Goal: Task Accomplishment & Management: Manage account settings

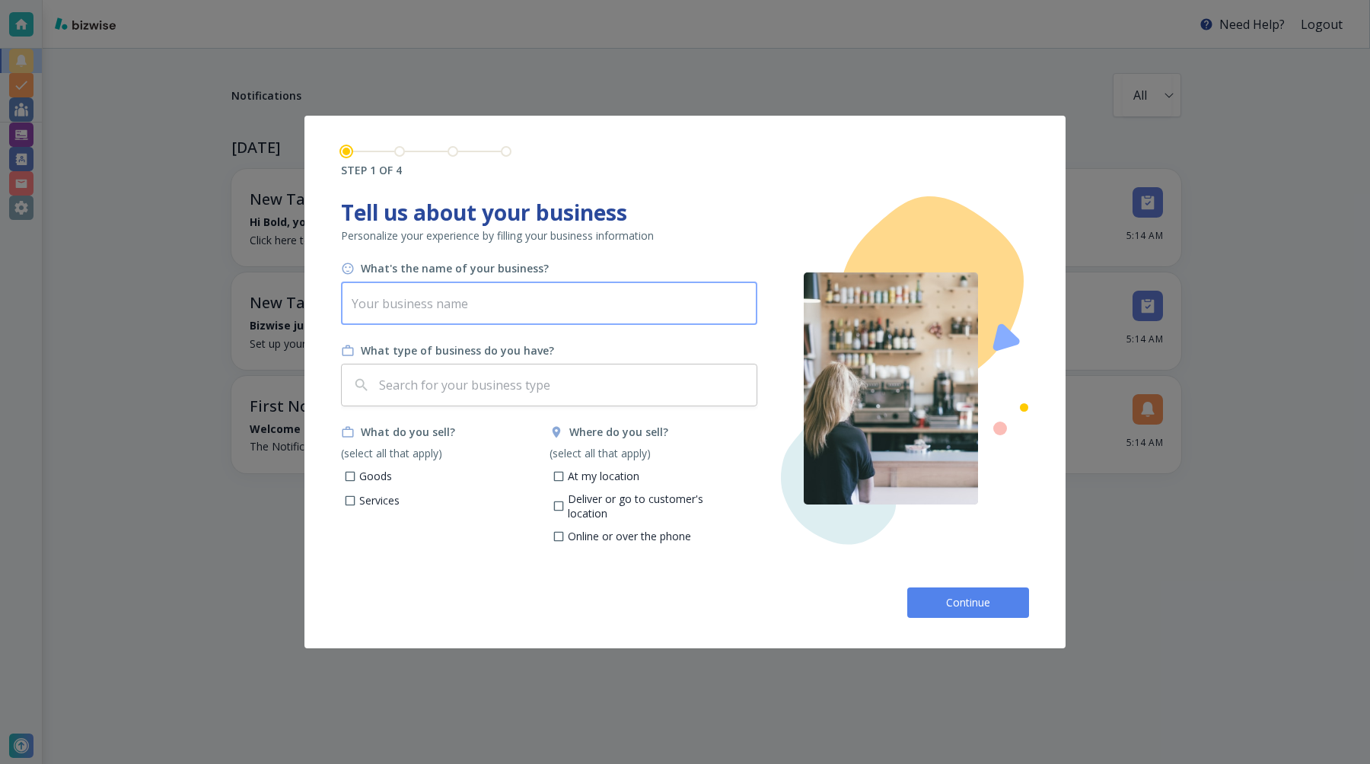
click at [485, 295] on input "text" at bounding box center [549, 303] width 416 height 43
click at [518, 308] on input "text" at bounding box center [549, 303] width 416 height 43
click at [484, 302] on input "text" at bounding box center [549, 303] width 416 height 43
type input "c"
type input "Bold V2"
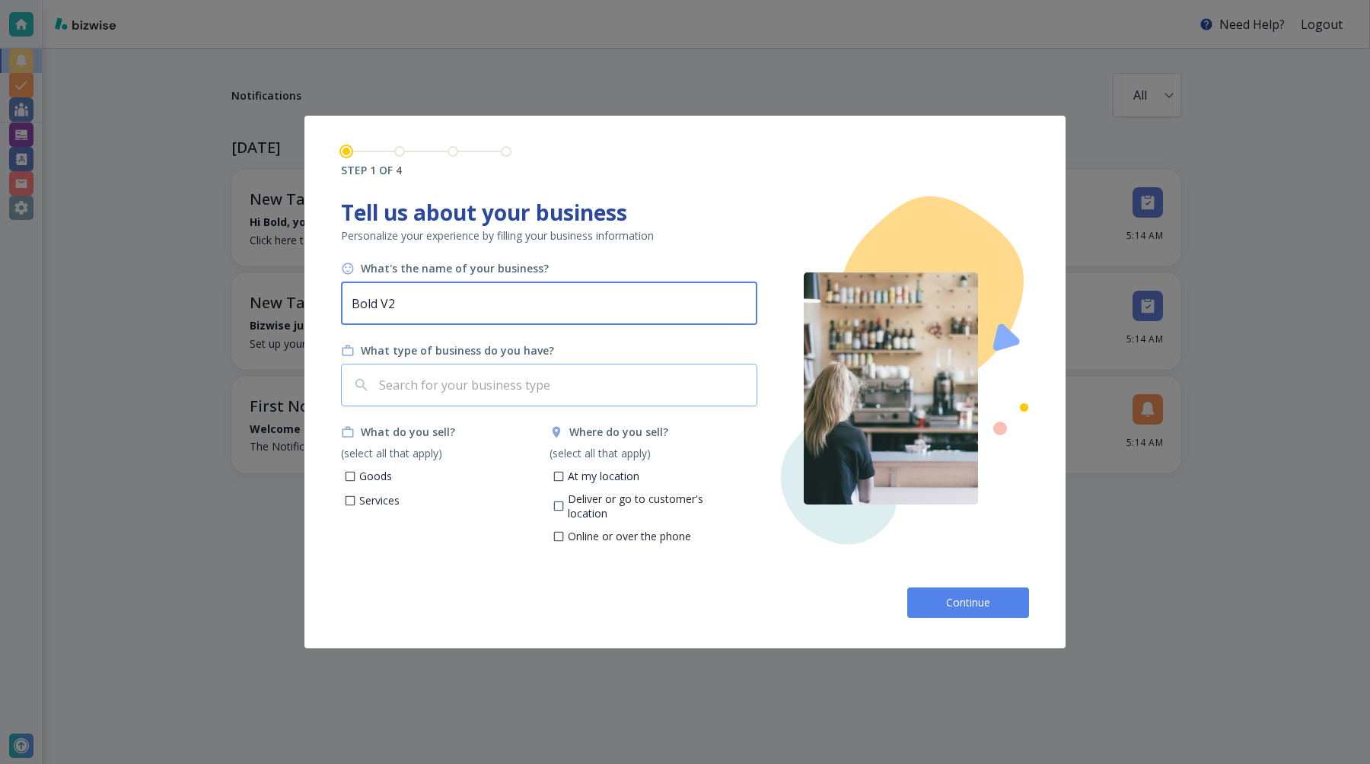
click at [573, 388] on input "text" at bounding box center [563, 385] width 374 height 29
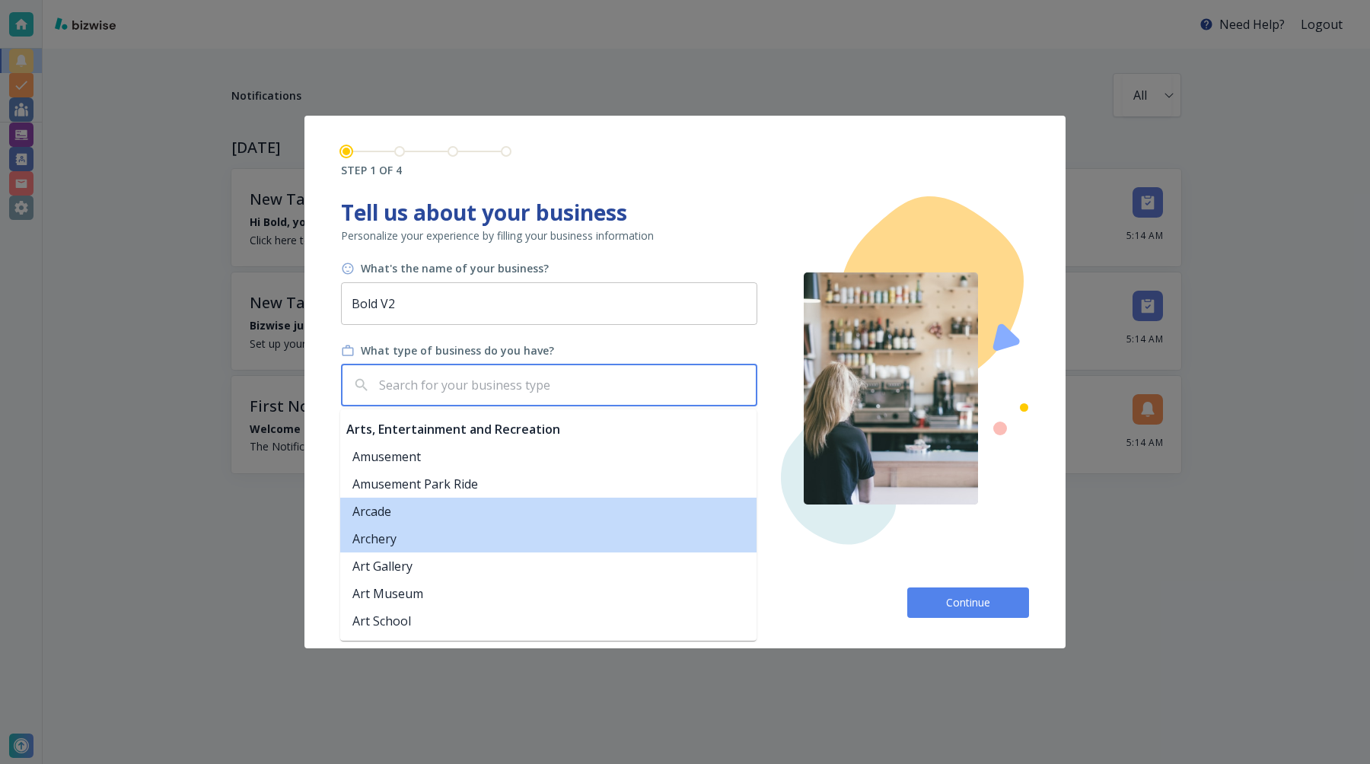
click at [487, 525] on li "Archery" at bounding box center [548, 538] width 416 height 27
type input "Archery"
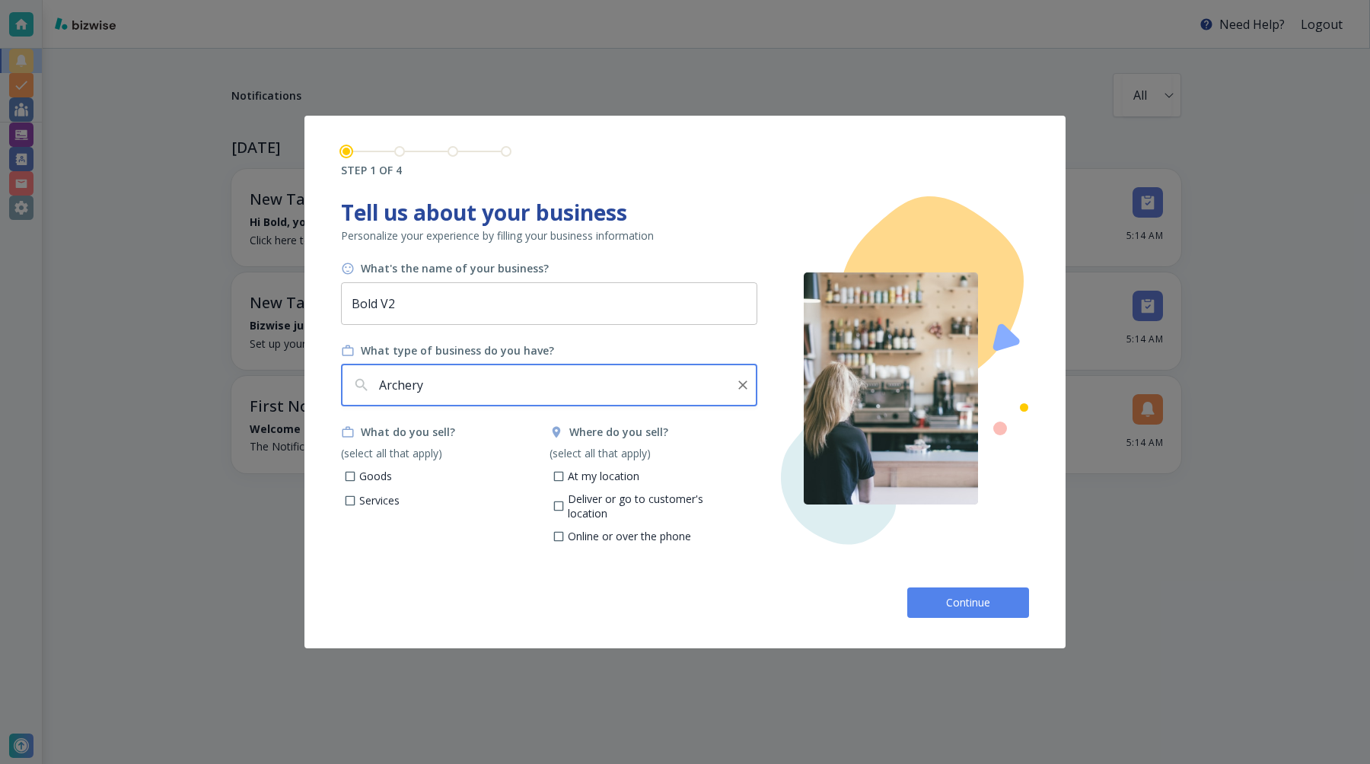
click at [558, 478] on input "At my location" at bounding box center [558, 478] width 13 height 13
checkbox input "true"
click at [376, 479] on p "Goods" at bounding box center [375, 476] width 33 height 15
click at [357, 479] on input "Goods" at bounding box center [350, 478] width 13 height 13
checkbox input "true"
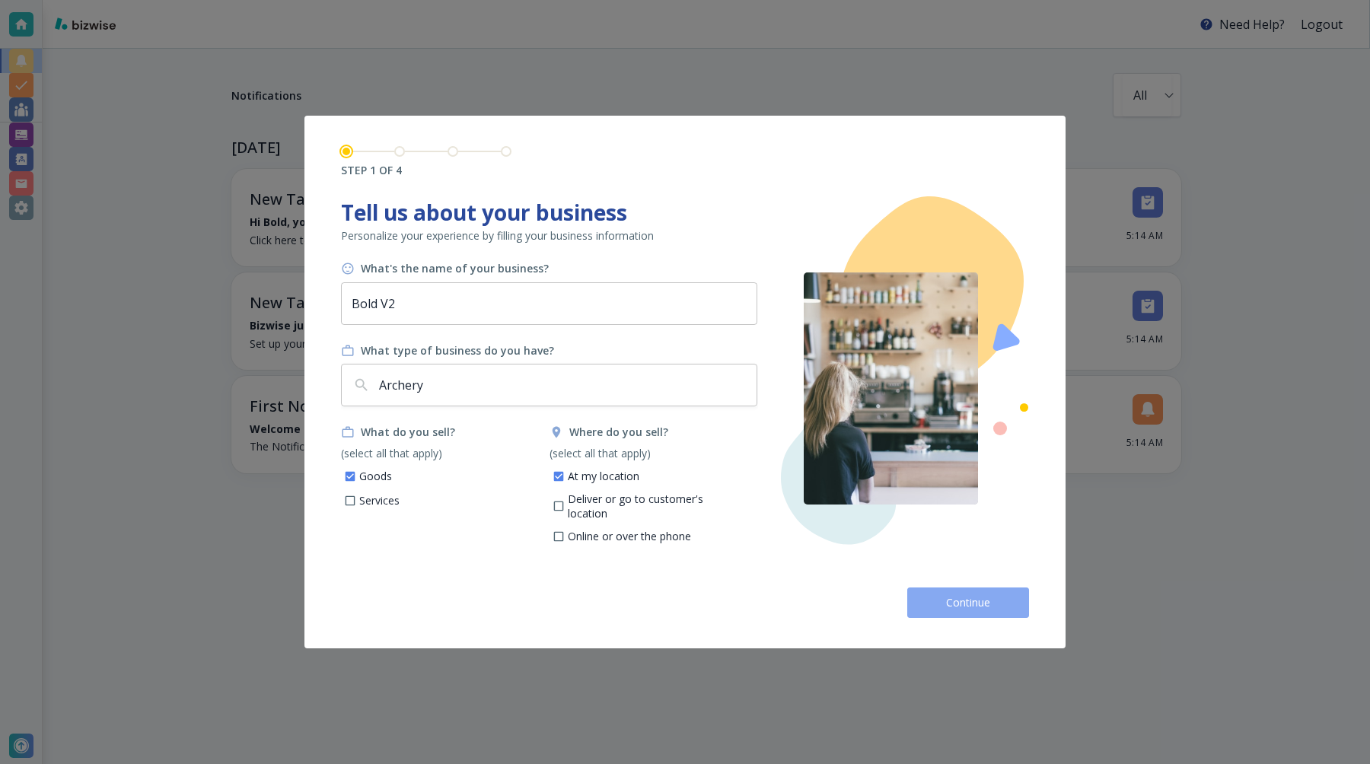
click at [962, 595] on span "Continue" at bounding box center [967, 602] width 49 height 15
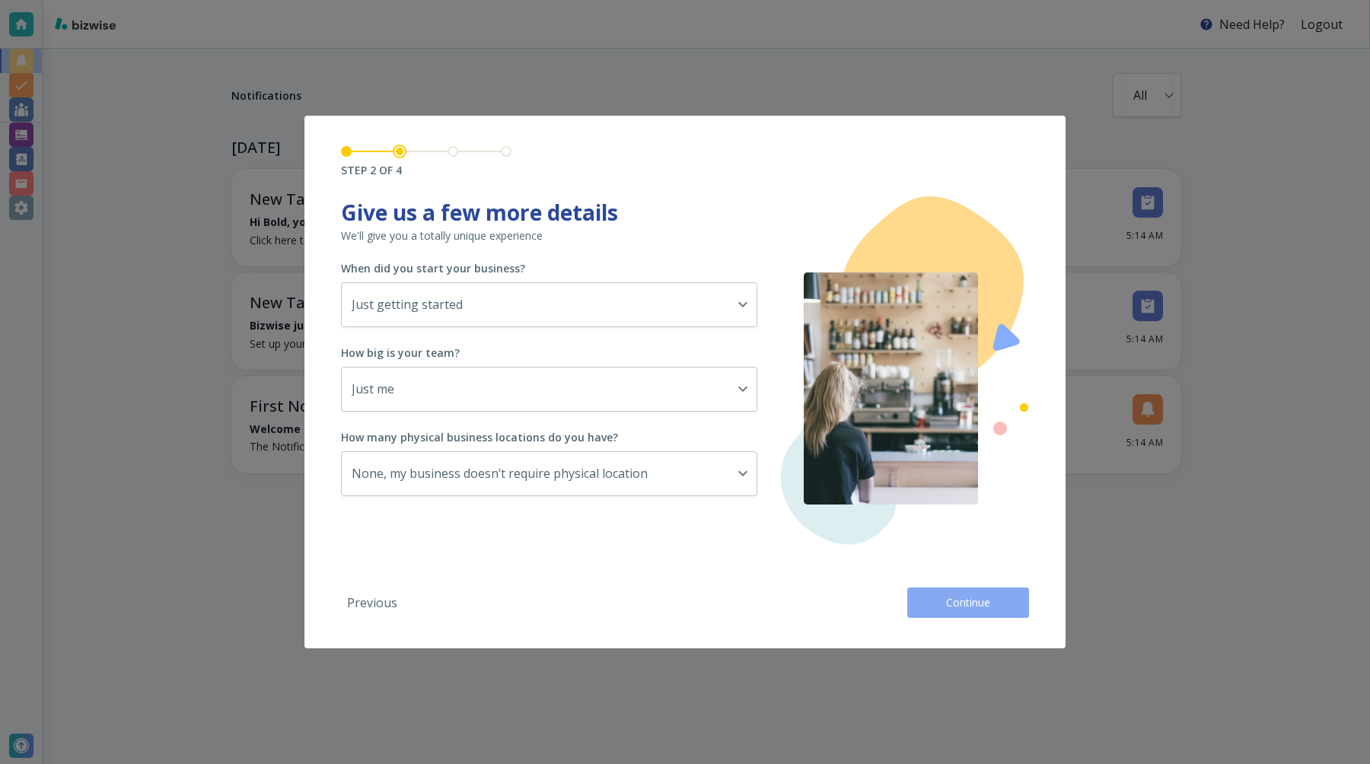
click at [962, 595] on span "Continue" at bounding box center [967, 602] width 49 height 15
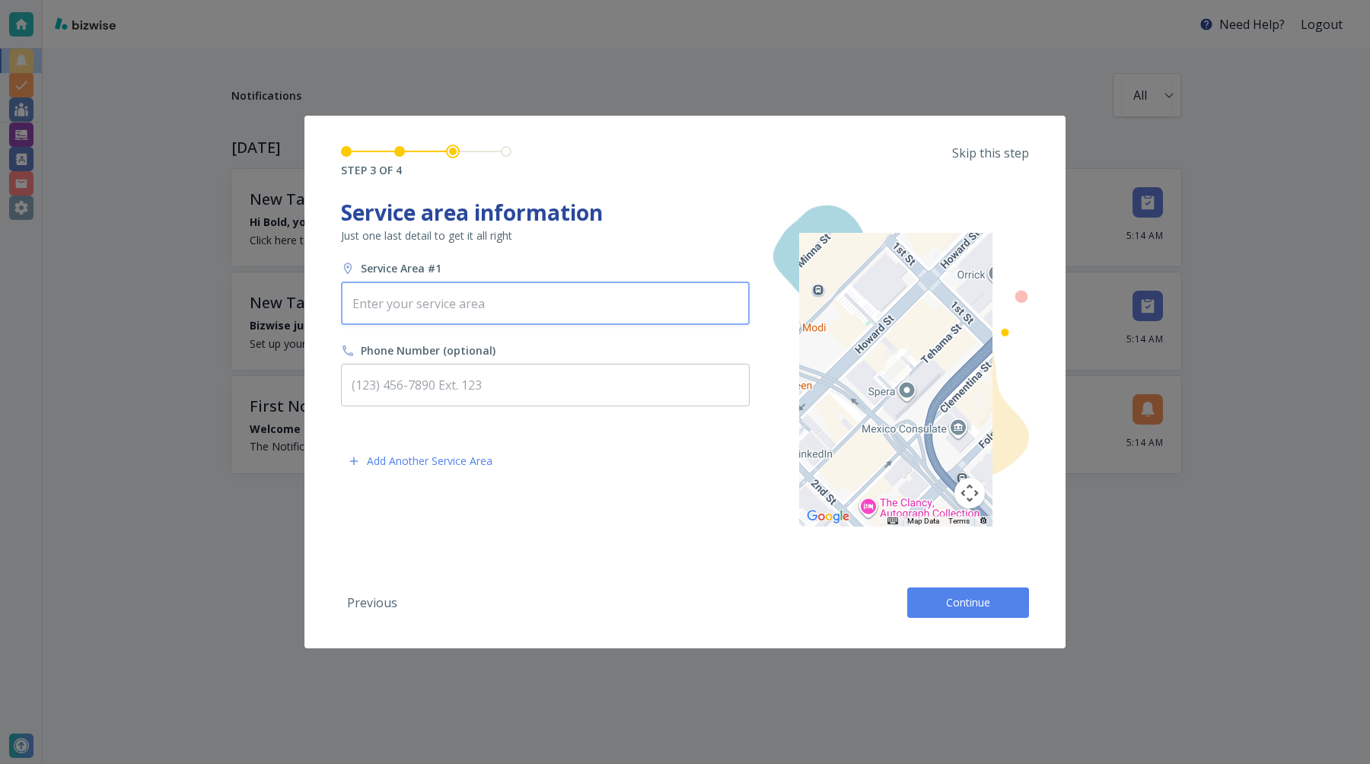
click at [451, 310] on input "text" at bounding box center [545, 303] width 395 height 29
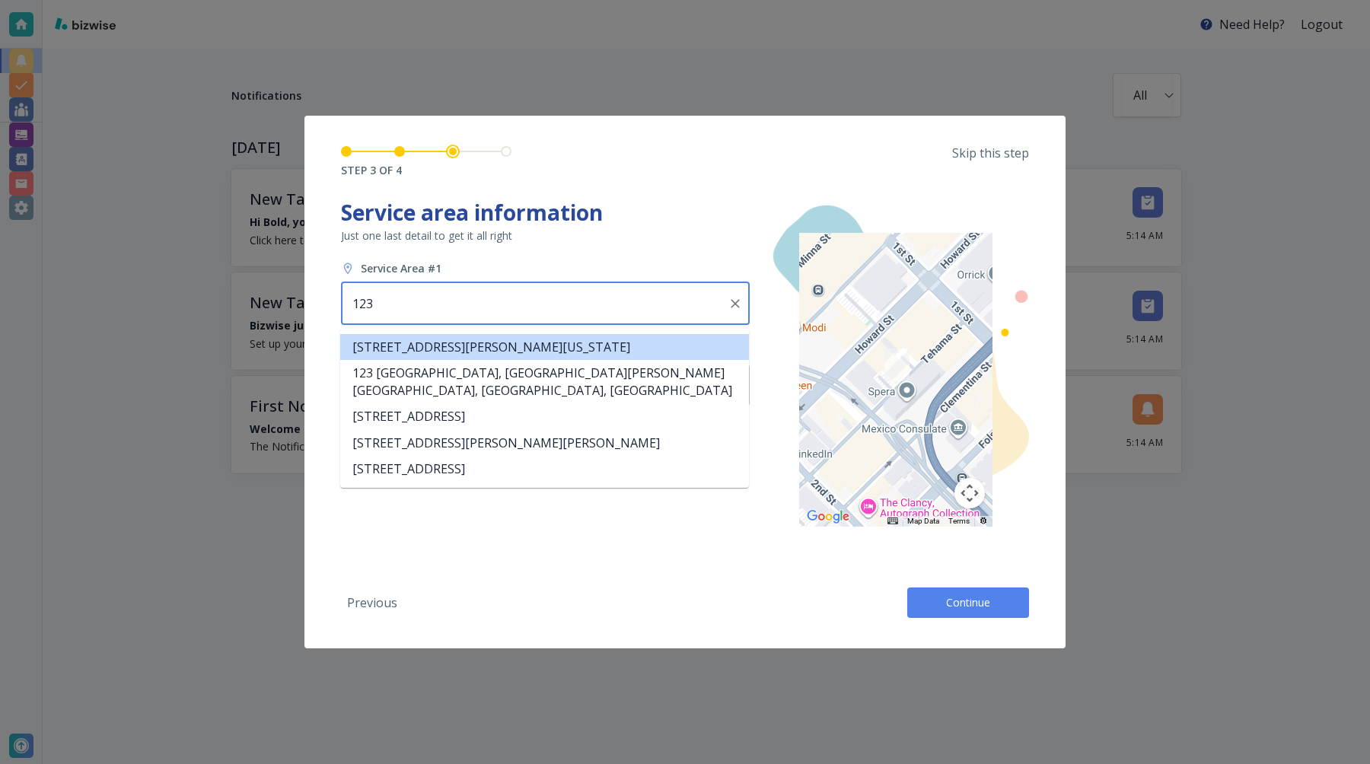
click at [457, 342] on li "123 William Street, New York, NY, USA" at bounding box center [544, 347] width 409 height 26
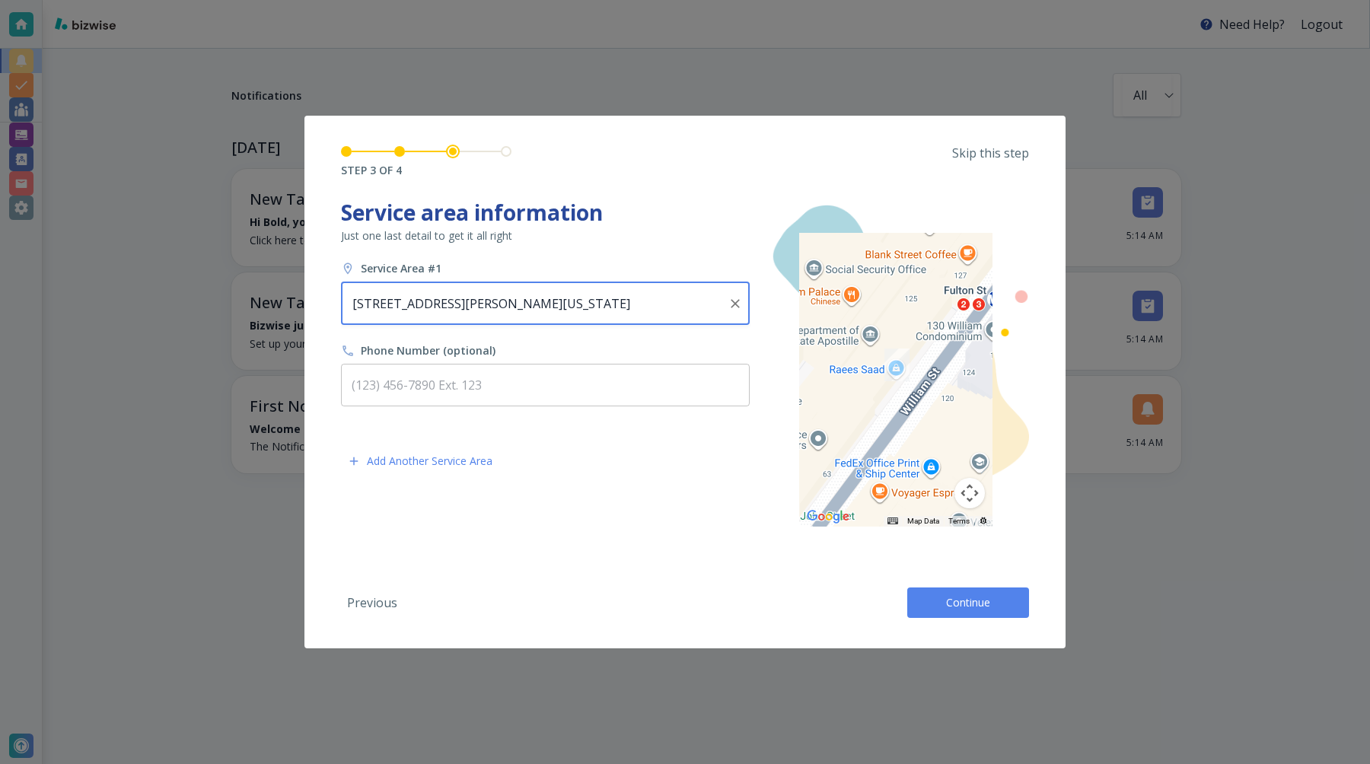
type input "123 William Street, New York, NY, USA"
click at [396, 466] on p "Add Another Service Area" at bounding box center [430, 460] width 126 height 15
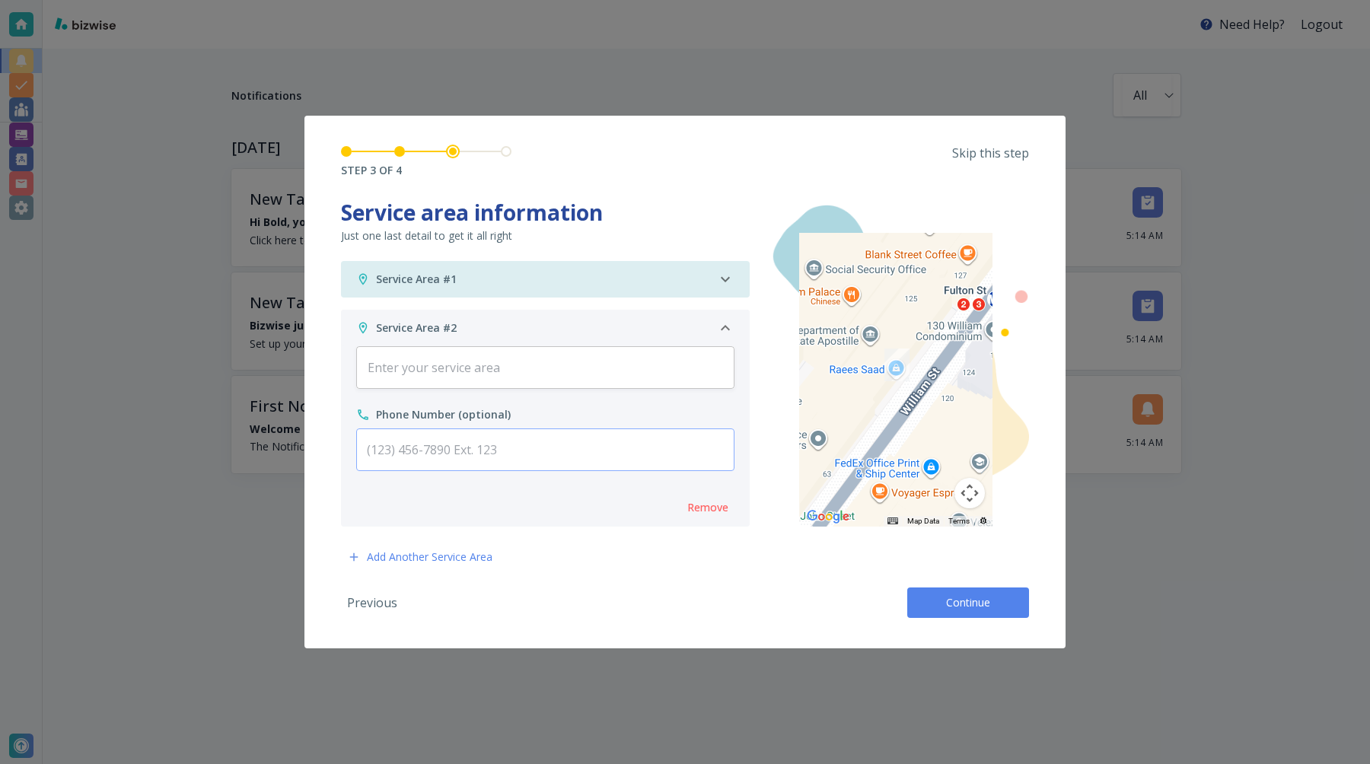
scroll to position [6, 0]
click at [460, 364] on input "text" at bounding box center [545, 361] width 364 height 29
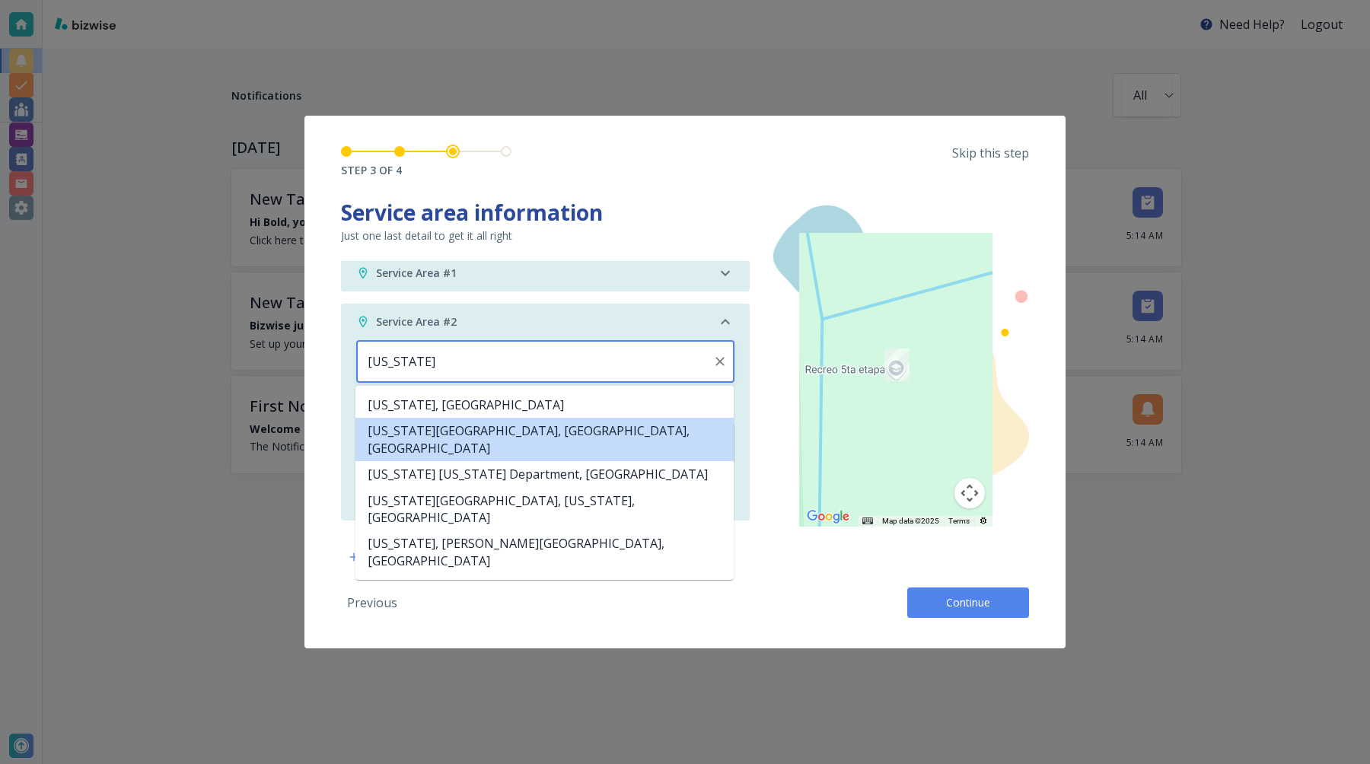
click at [427, 432] on li "Florida City, FL, USA" at bounding box center [544, 439] width 378 height 43
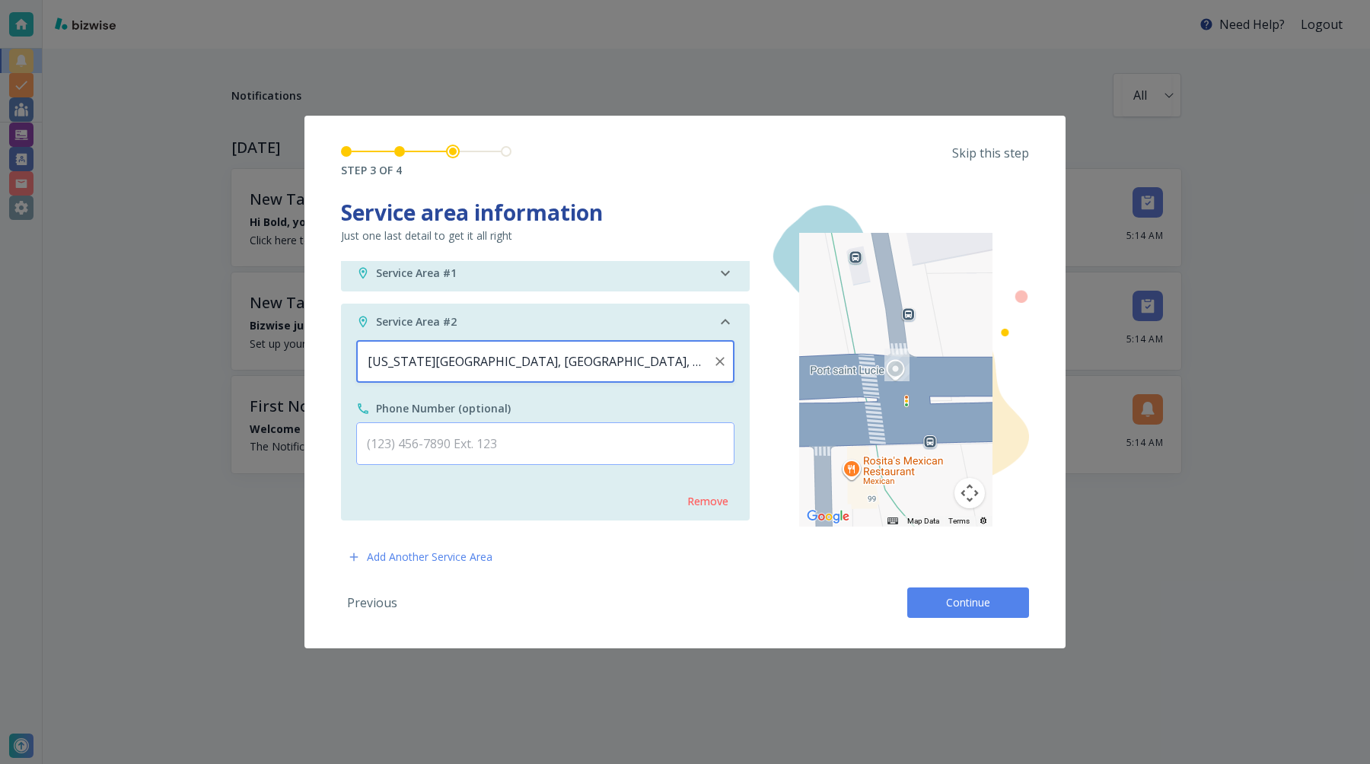
type input "Florida City, FL, USA"
click at [476, 453] on input "text" at bounding box center [545, 443] width 378 height 43
click at [631, 275] on div "Service Area #1" at bounding box center [531, 273] width 351 height 15
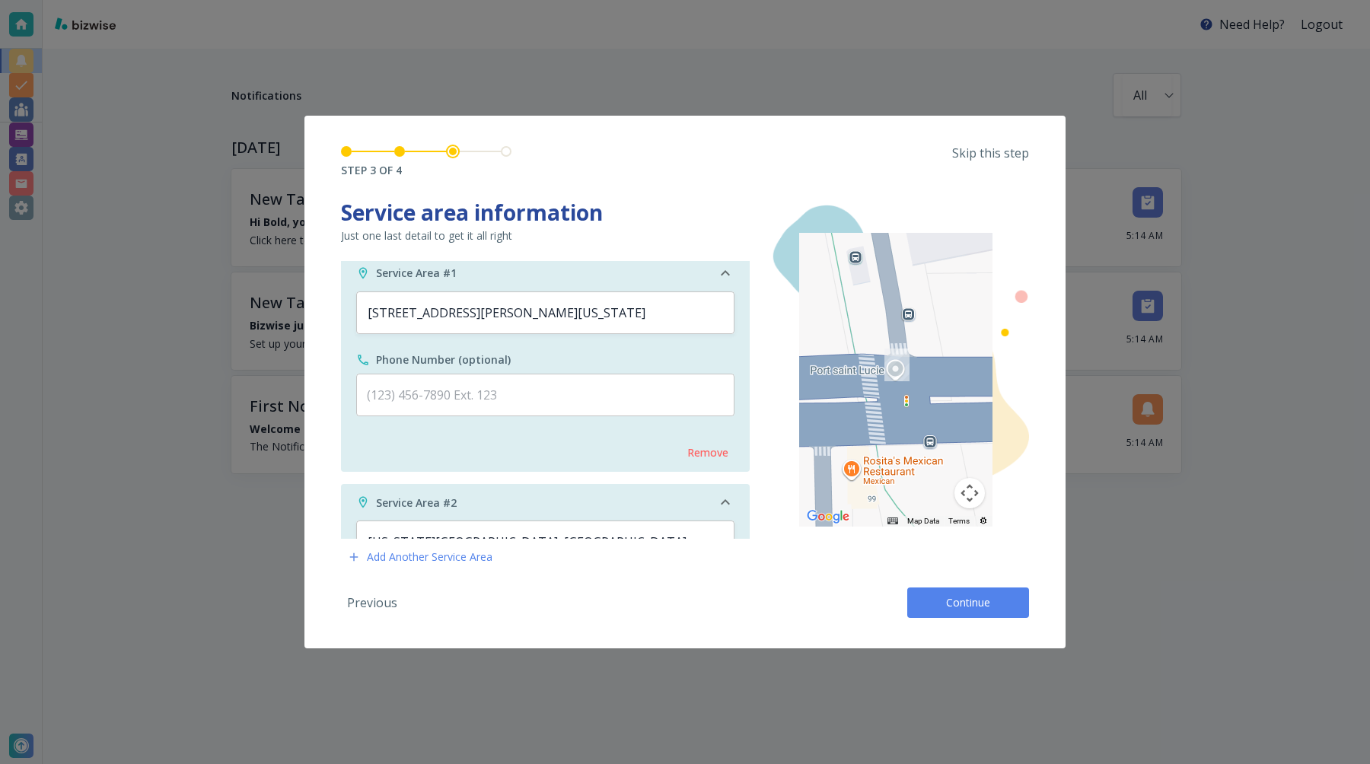
scroll to position [0, 0]
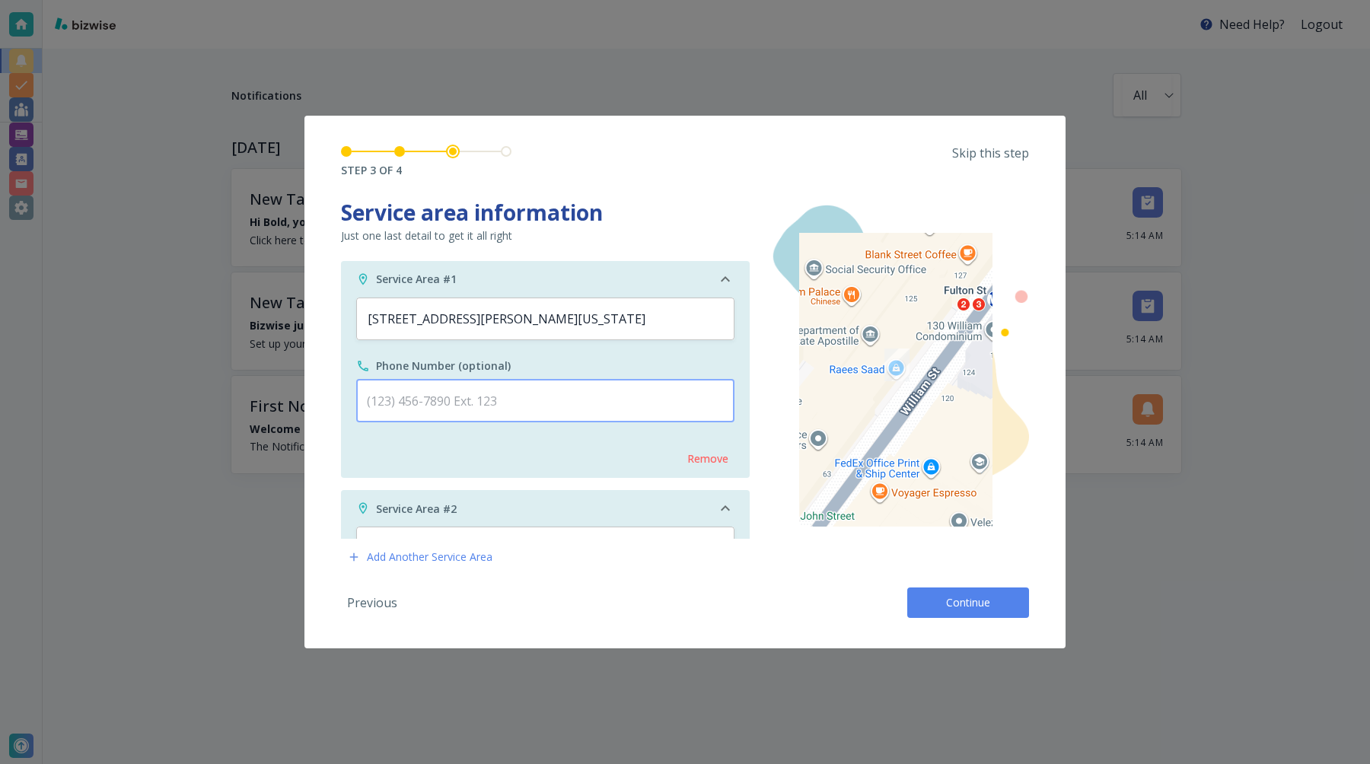
click at [496, 401] on input "text" at bounding box center [545, 401] width 378 height 43
type input "(123) 453-2343 Ext. 2"
click at [488, 506] on div "Service Area #2" at bounding box center [531, 508] width 351 height 15
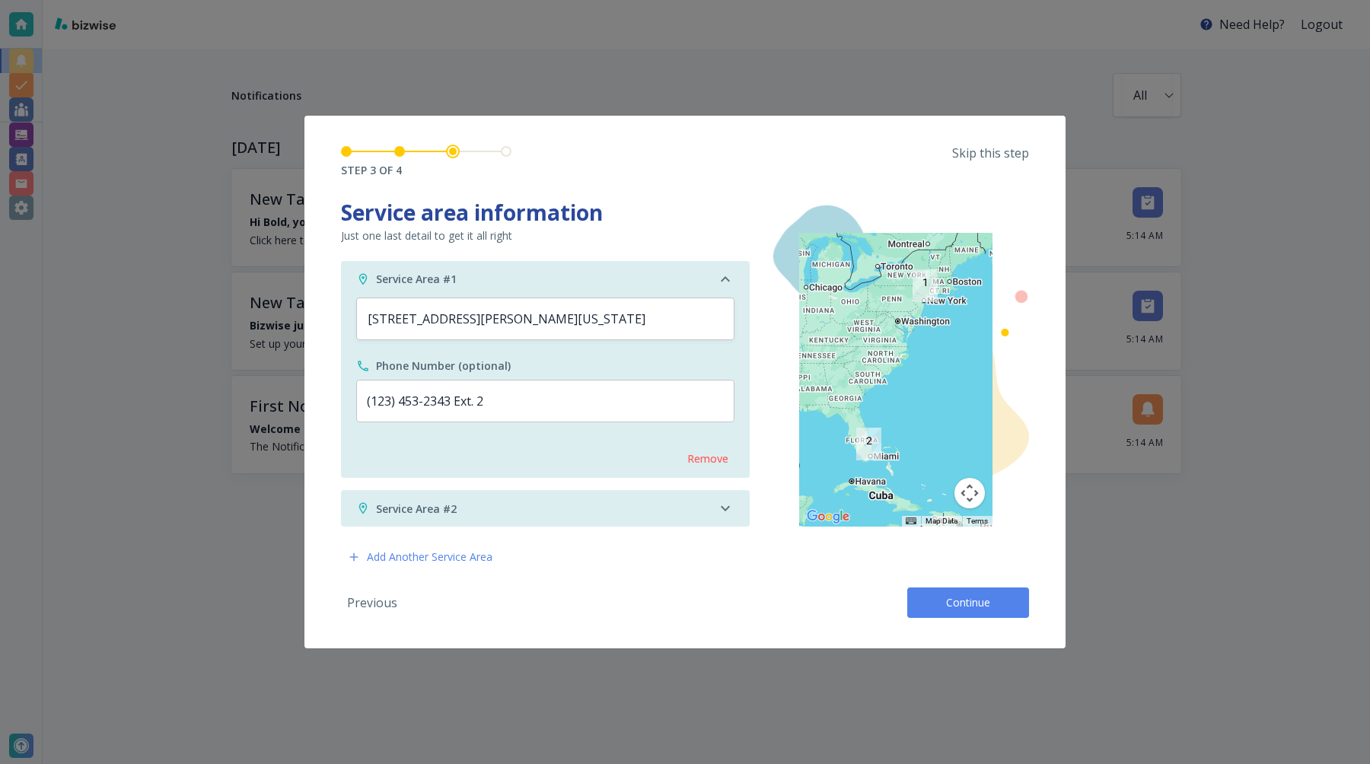
scroll to position [6, 0]
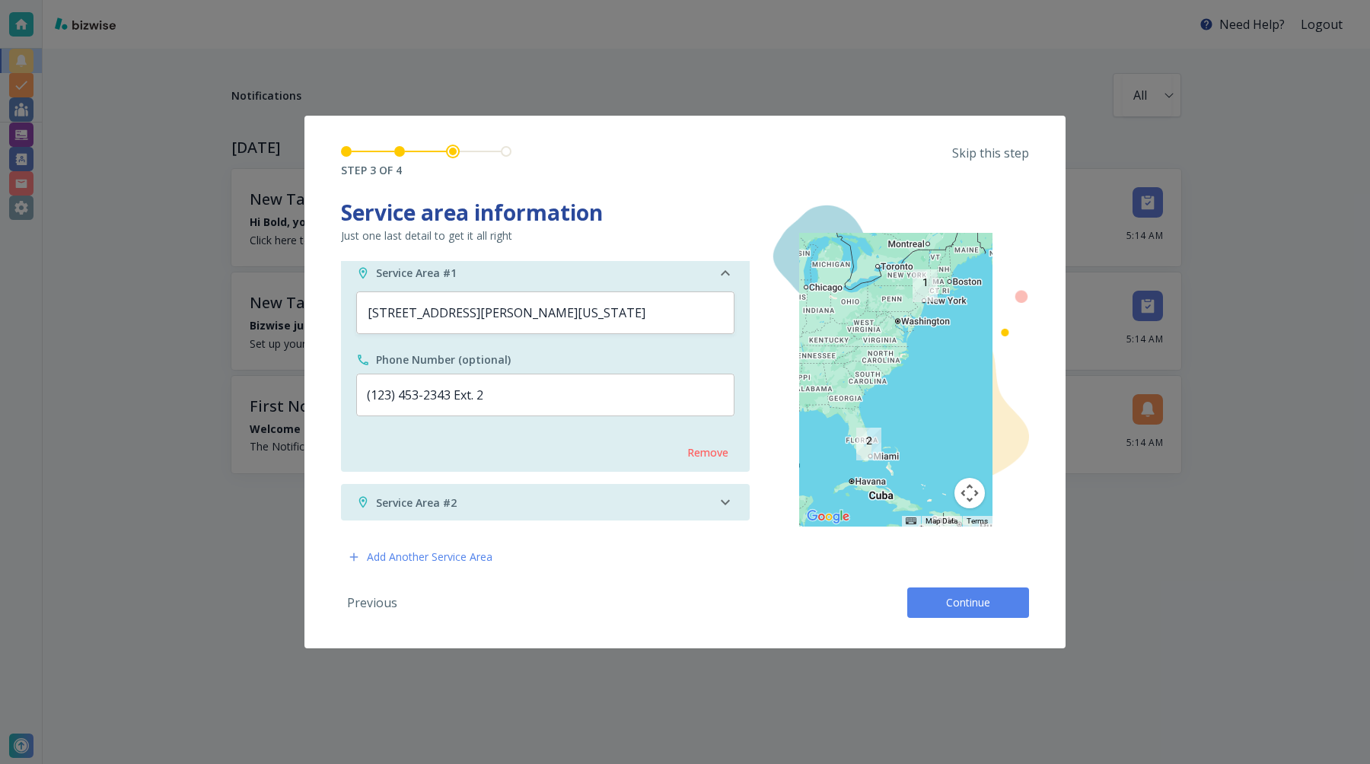
click at [724, 504] on icon at bounding box center [725, 502] width 9 height 5
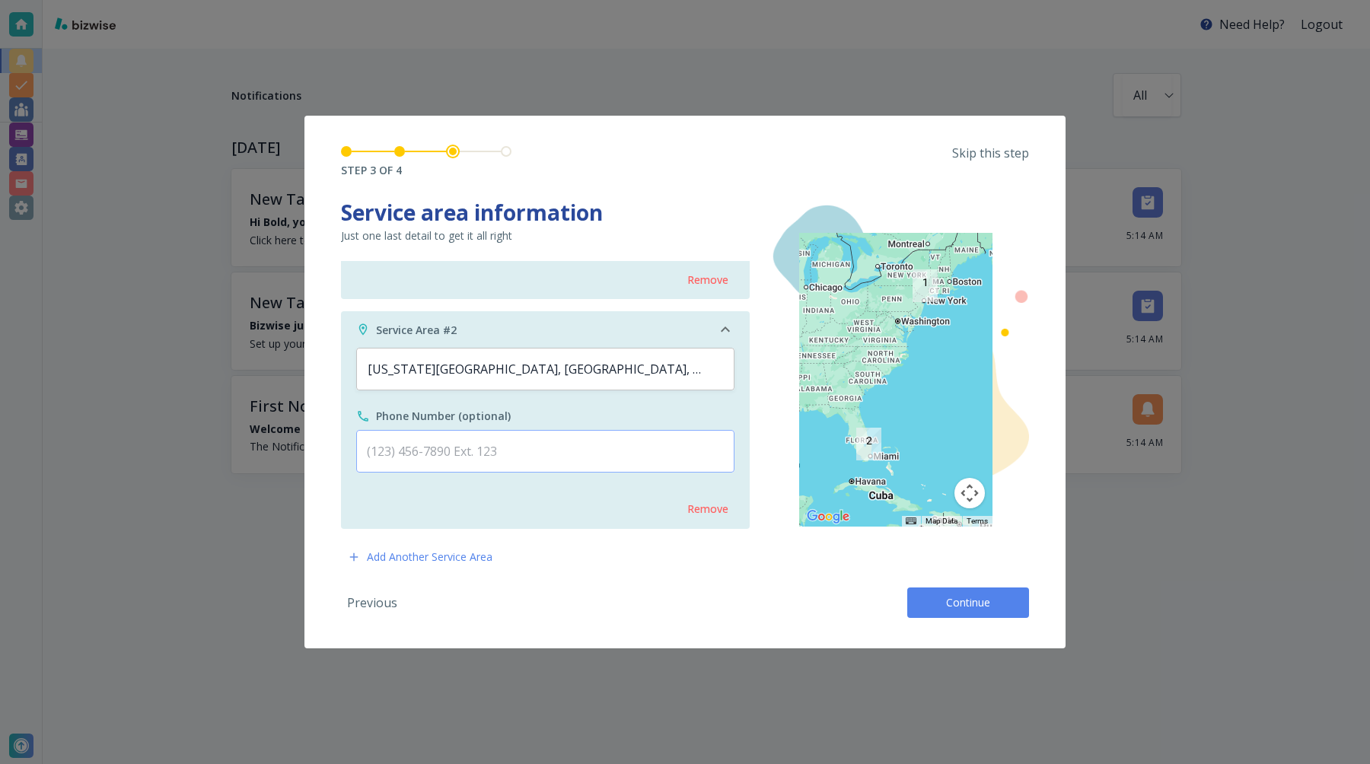
scroll to position [186, 0]
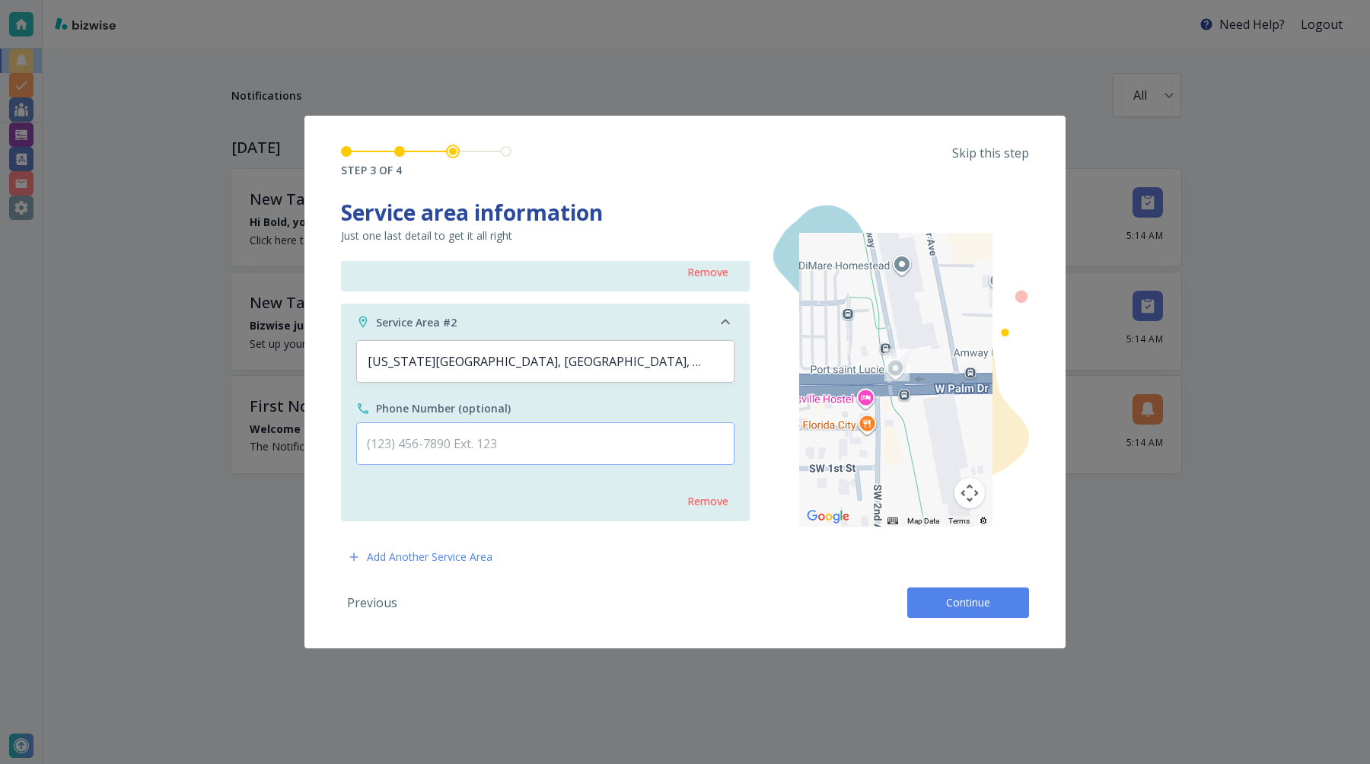
click at [489, 447] on input "text" at bounding box center [545, 443] width 378 height 43
type input "(342) 563-4642 Ext. 3"
click at [702, 562] on div "Add Another Service Area" at bounding box center [545, 557] width 409 height 24
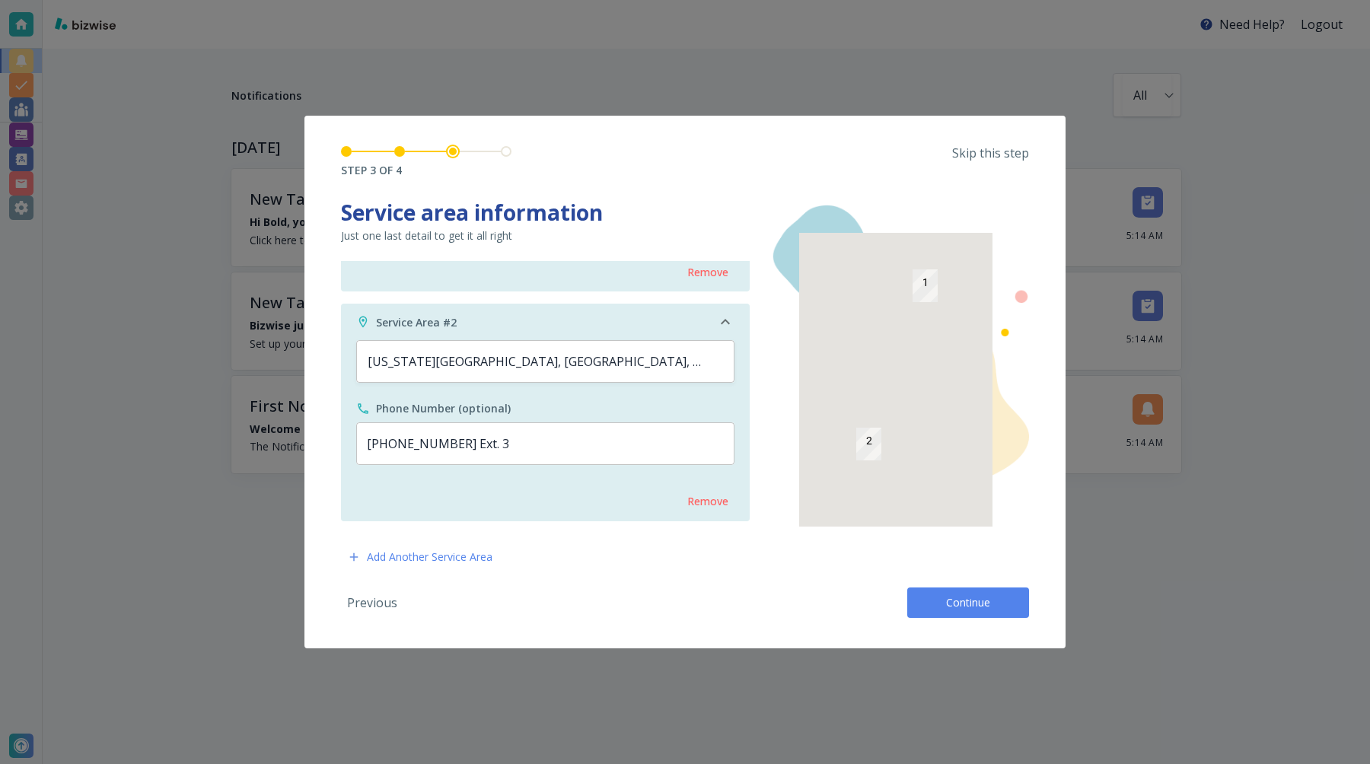
click at [944, 601] on span "Continue" at bounding box center [967, 602] width 49 height 15
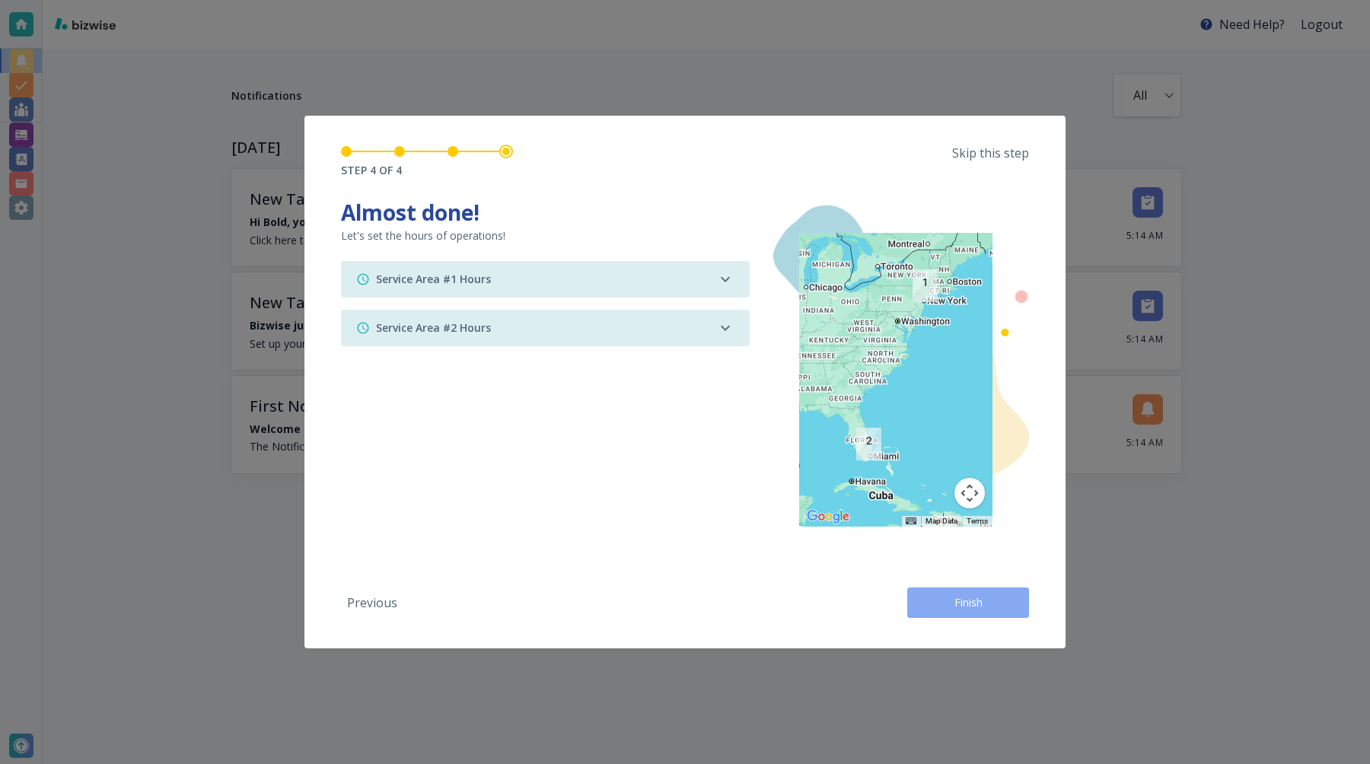
click at [942, 604] on button "Finish" at bounding box center [968, 602] width 122 height 30
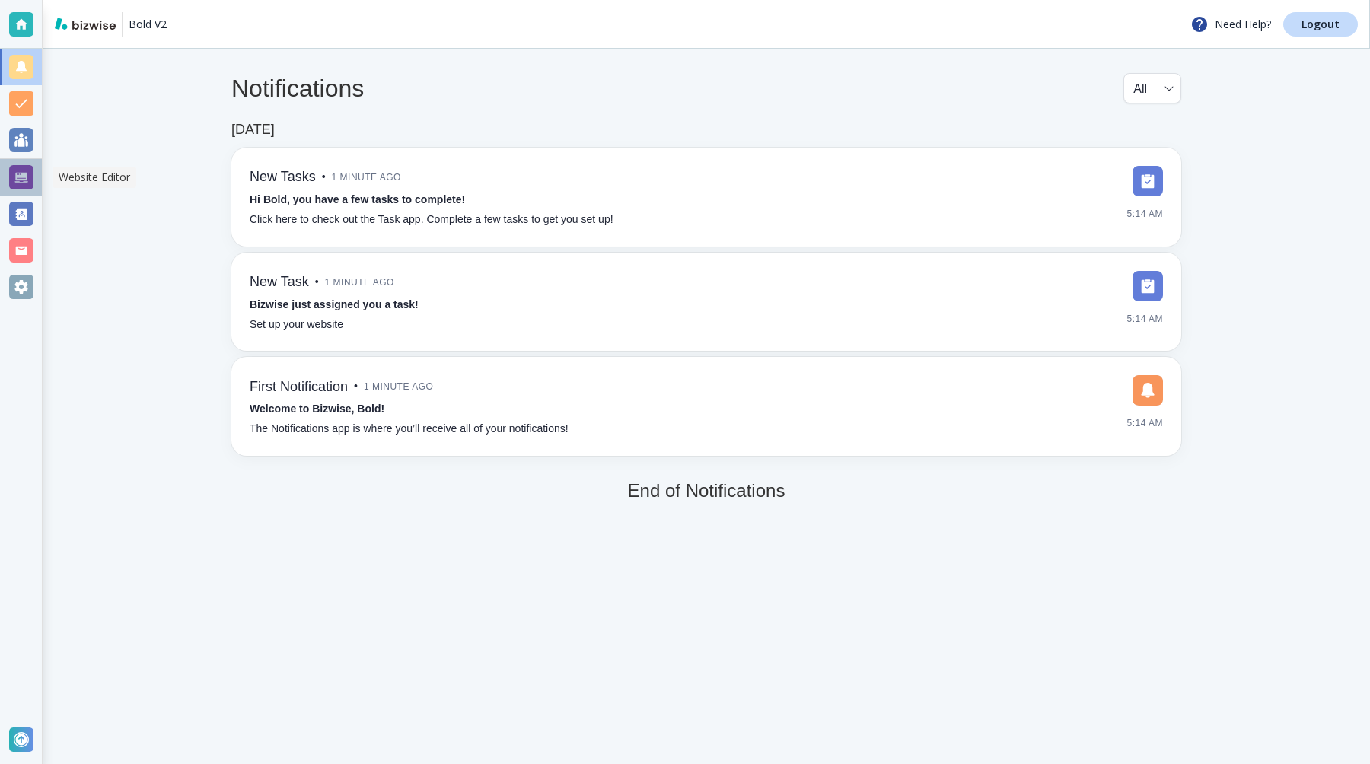
click at [25, 178] on div at bounding box center [21, 177] width 24 height 24
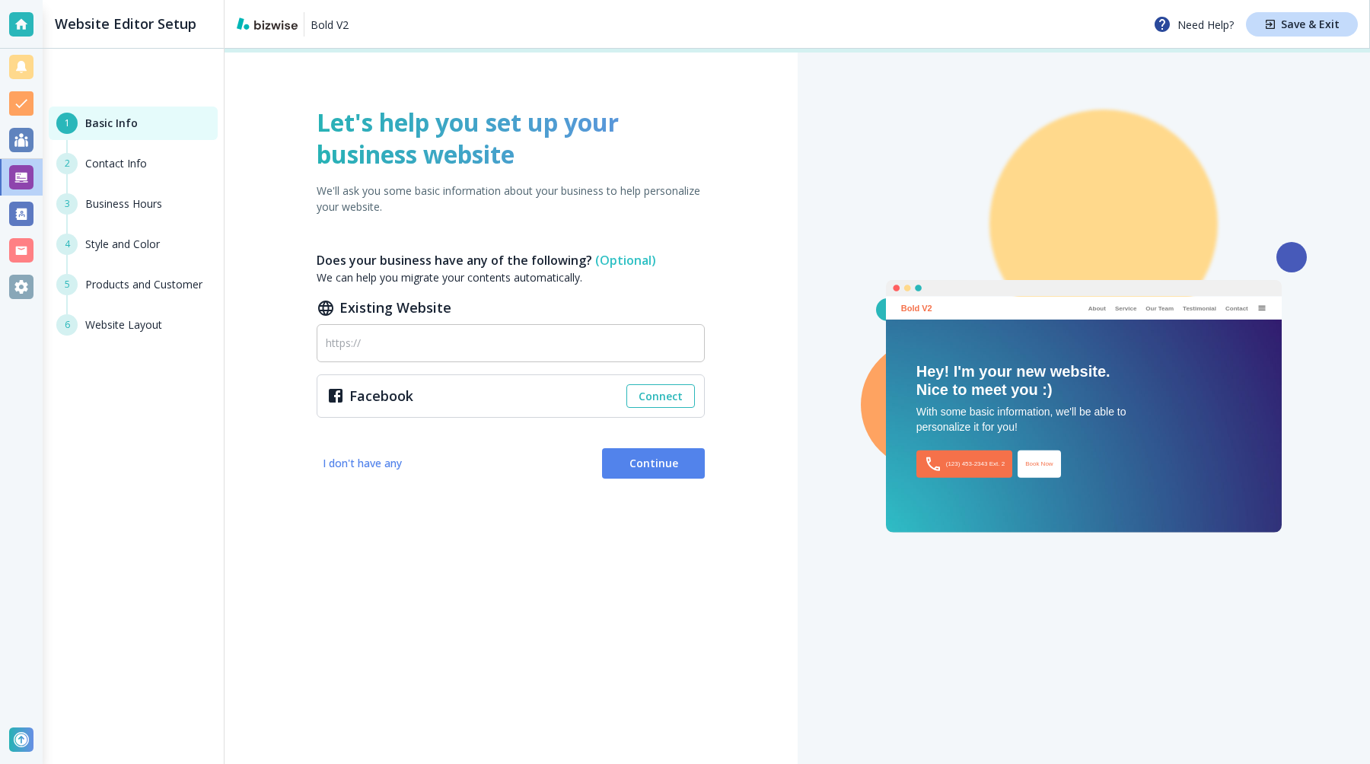
click at [638, 471] on button "Continue" at bounding box center [653, 463] width 103 height 30
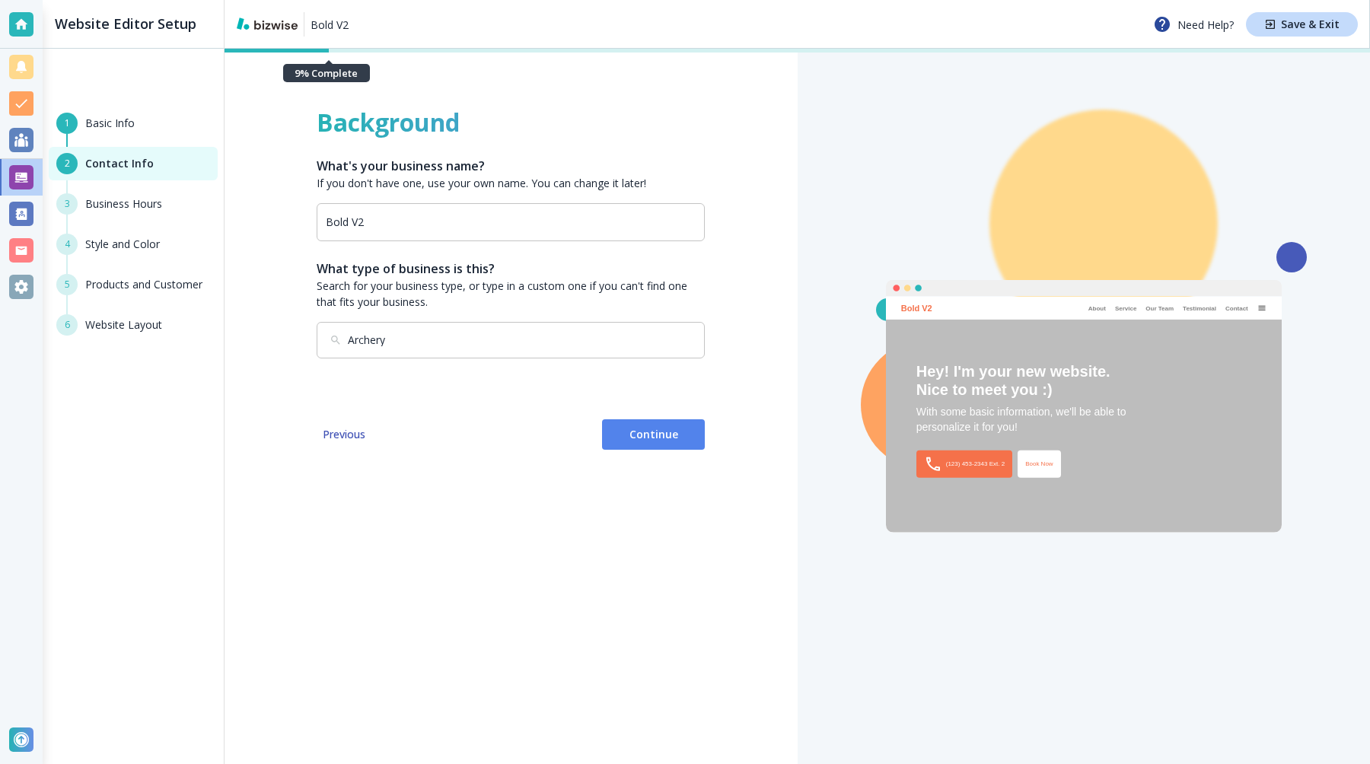
click at [641, 435] on span "Continue" at bounding box center [653, 434] width 78 height 15
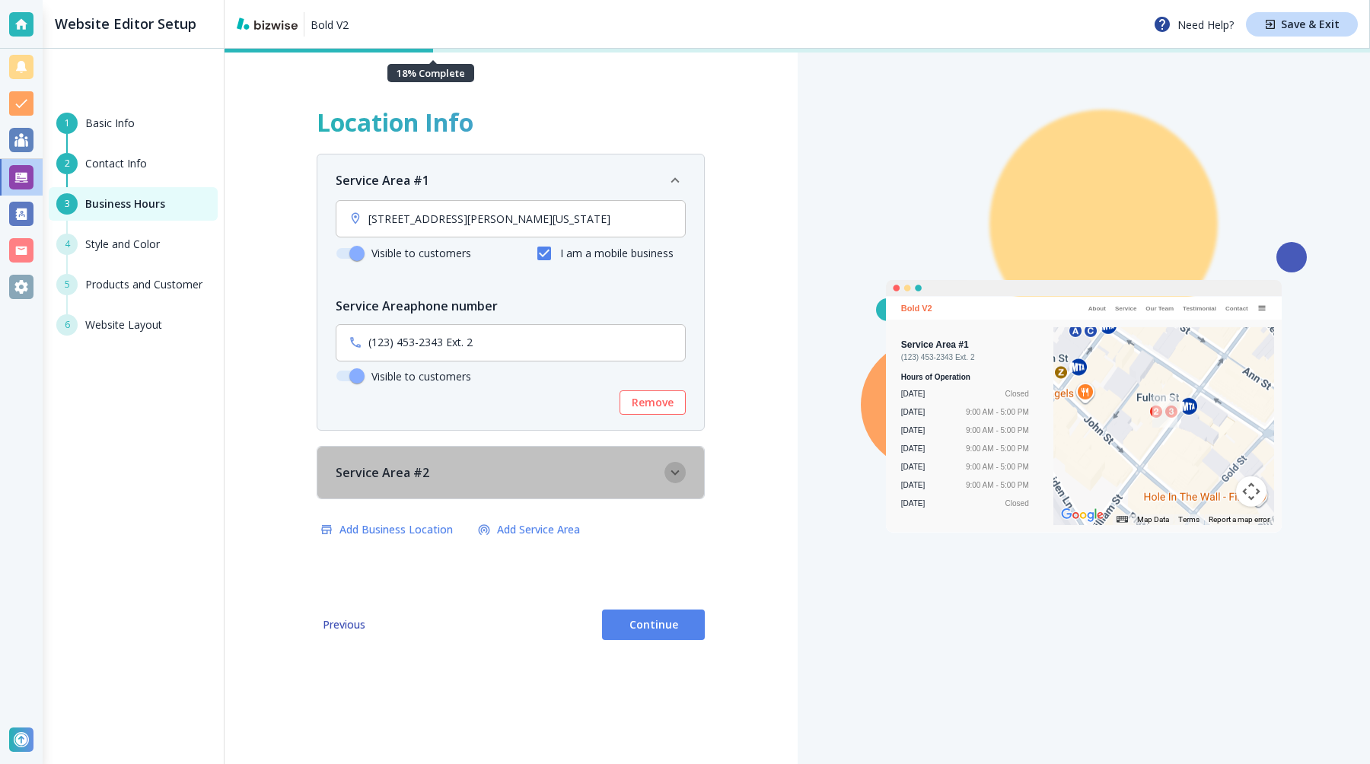
click at [681, 472] on icon "button" at bounding box center [675, 472] width 17 height 17
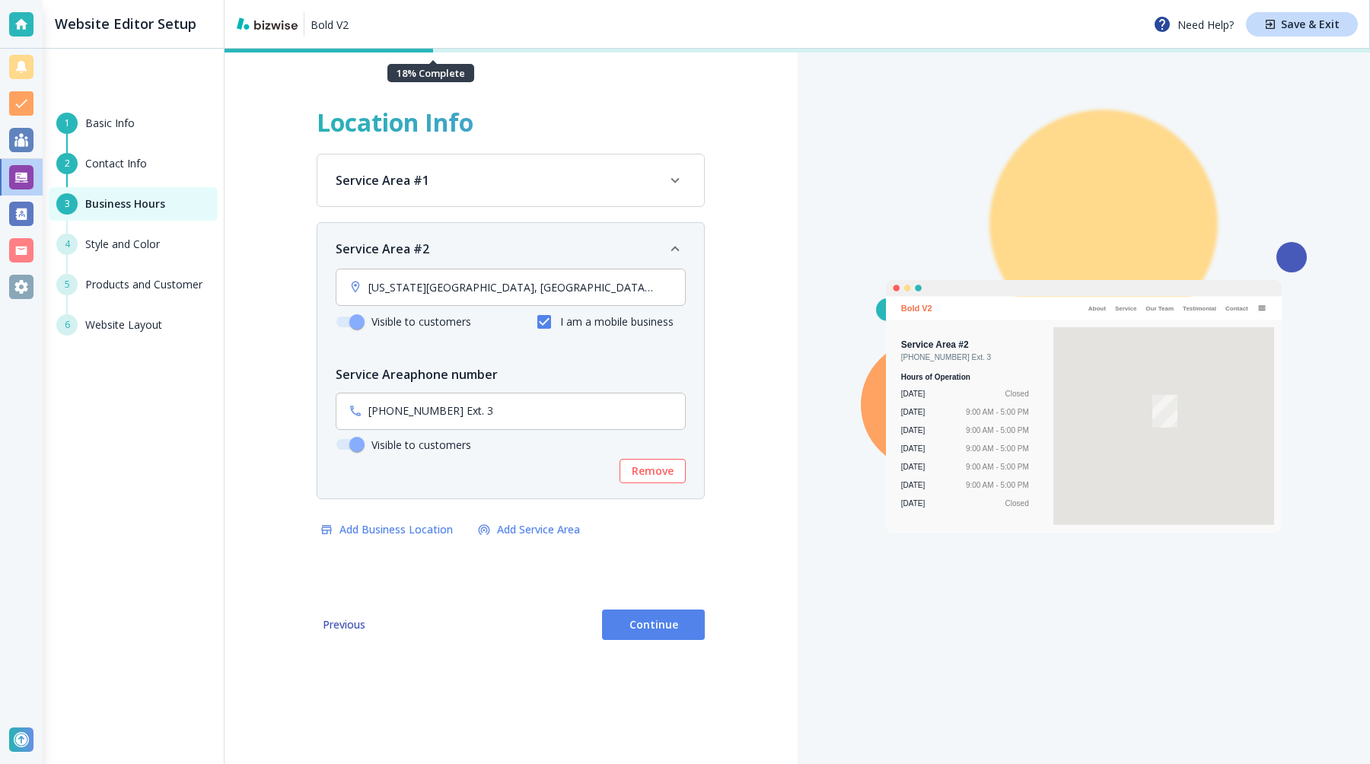
click at [646, 625] on span "Continue" at bounding box center [653, 624] width 78 height 15
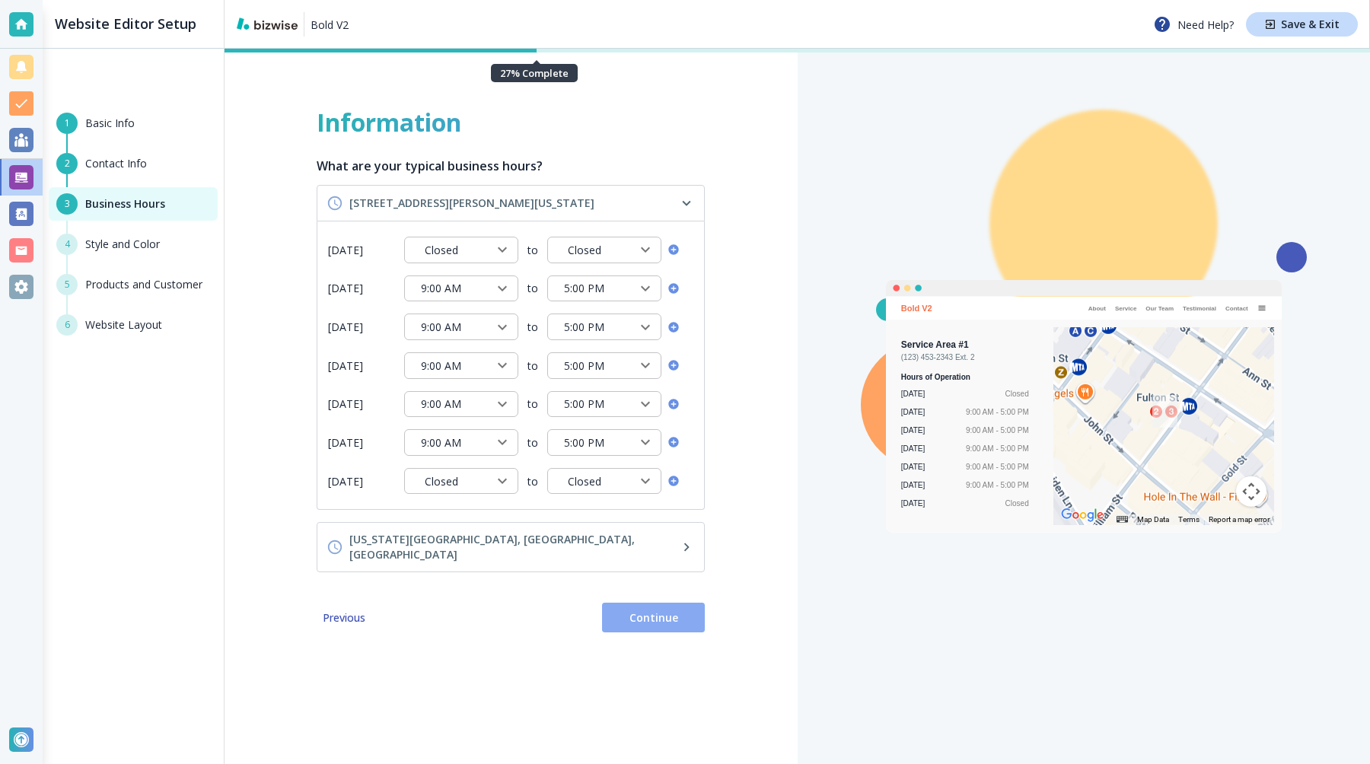
click at [640, 610] on span "Continue" at bounding box center [653, 617] width 78 height 15
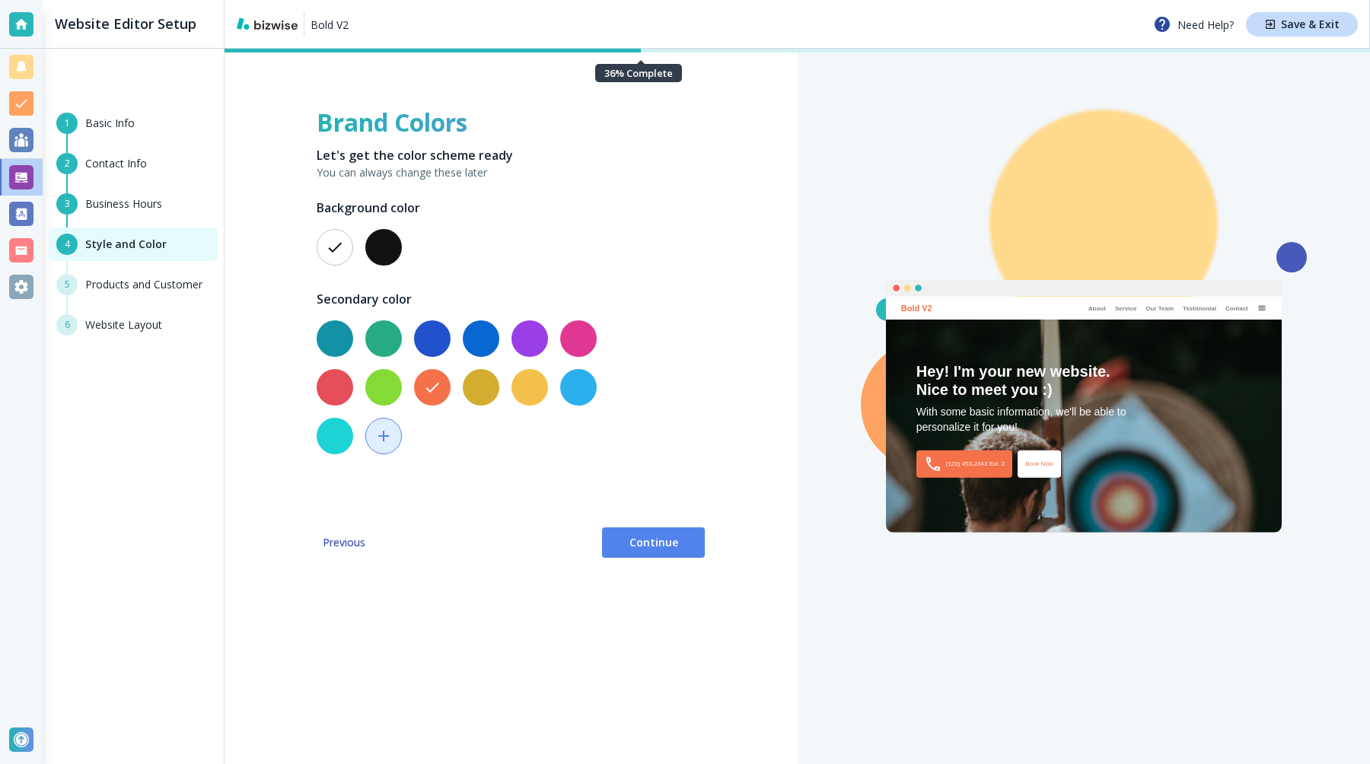
click at [632, 548] on span "Continue" at bounding box center [653, 542] width 78 height 15
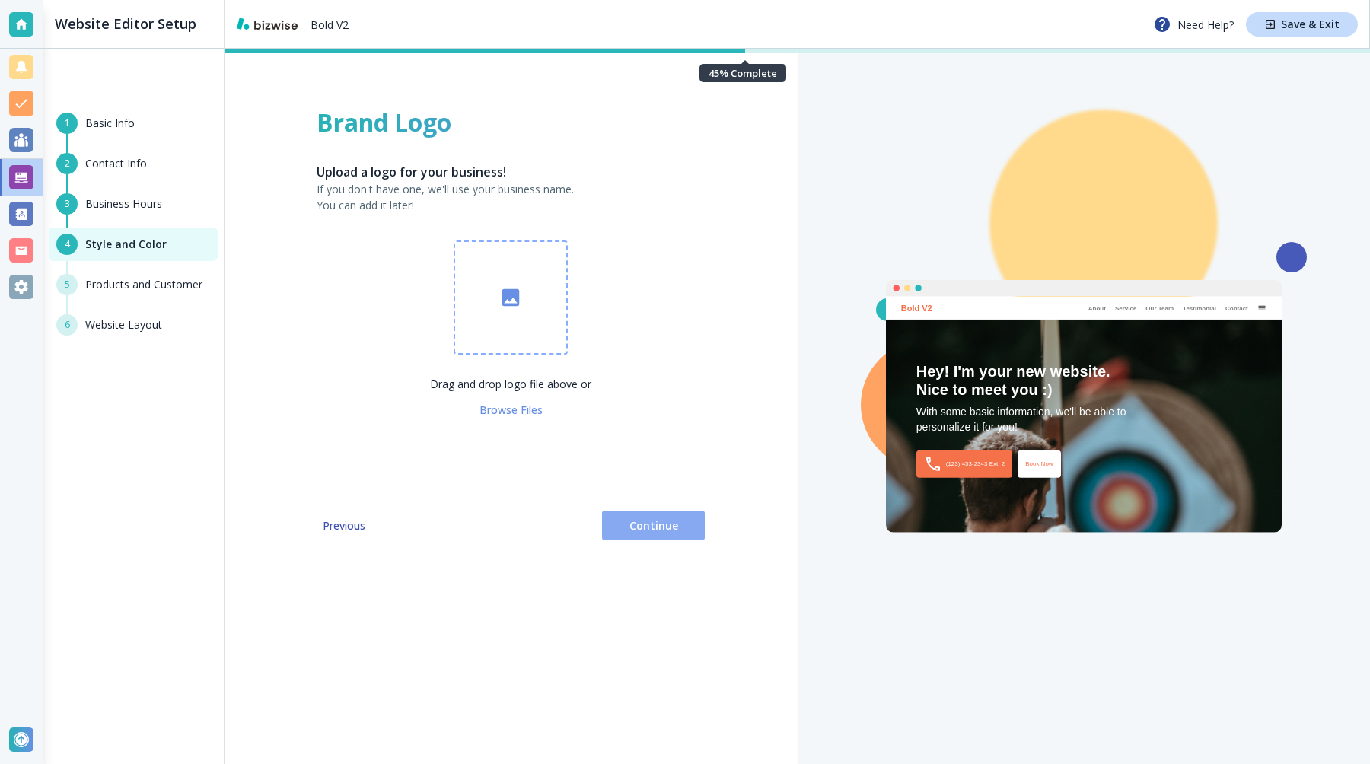
click at [631, 536] on button "Continue" at bounding box center [653, 526] width 103 height 30
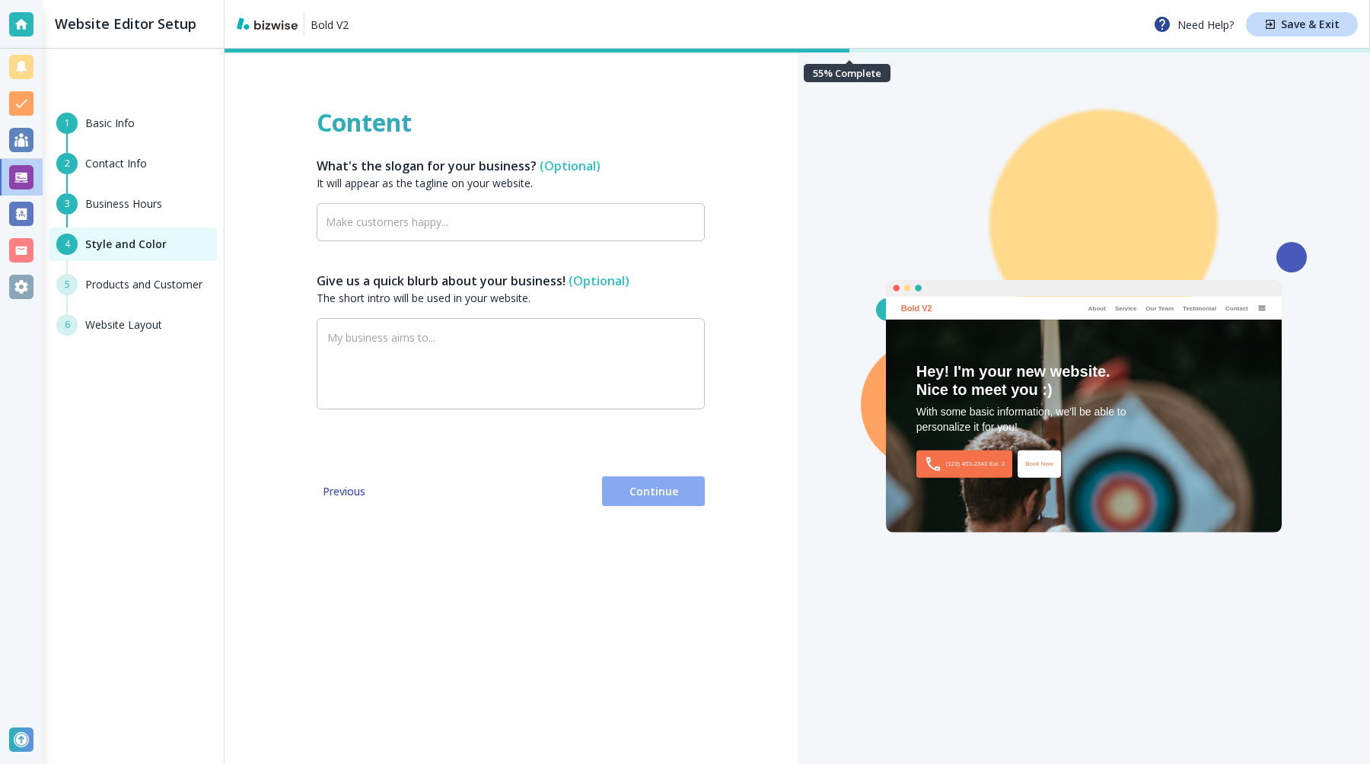
click at [628, 495] on span "Continue" at bounding box center [653, 491] width 78 height 15
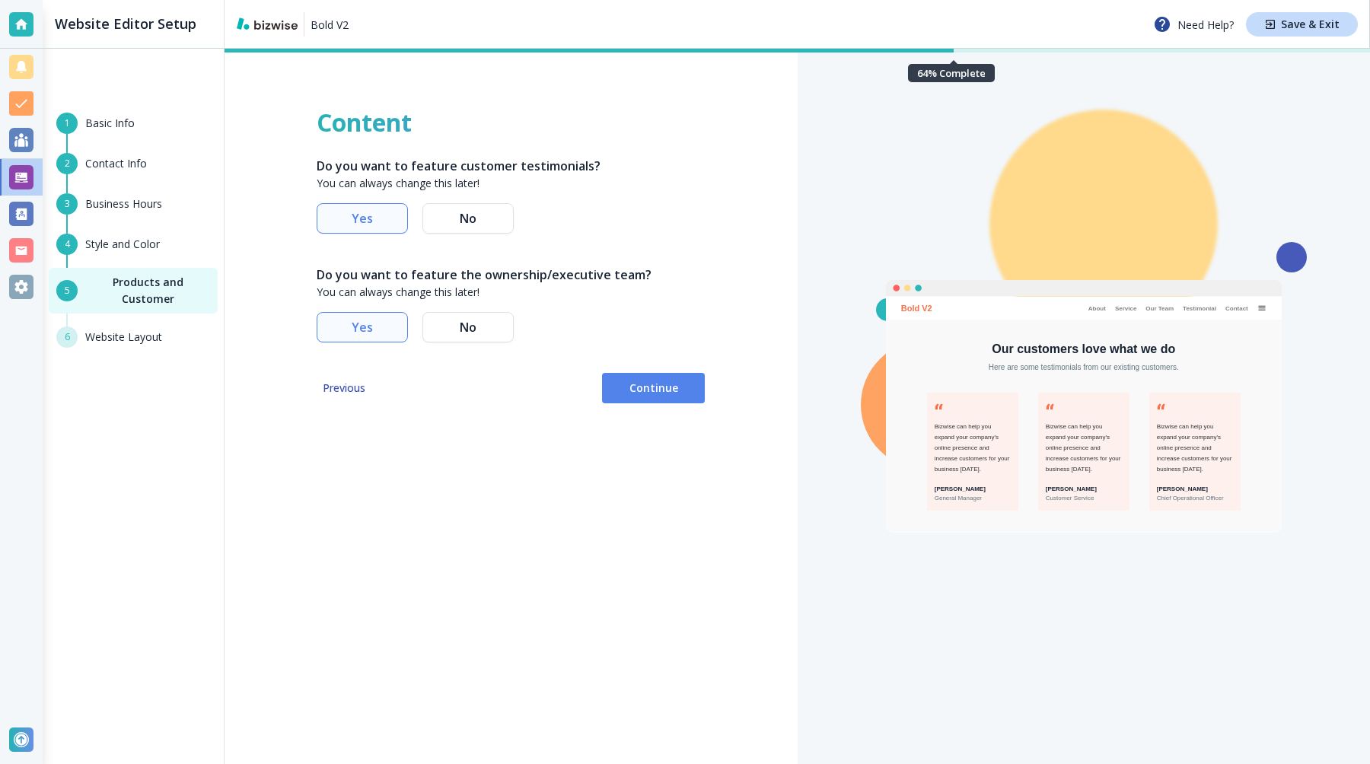
click at [641, 393] on span "Continue" at bounding box center [653, 387] width 78 height 15
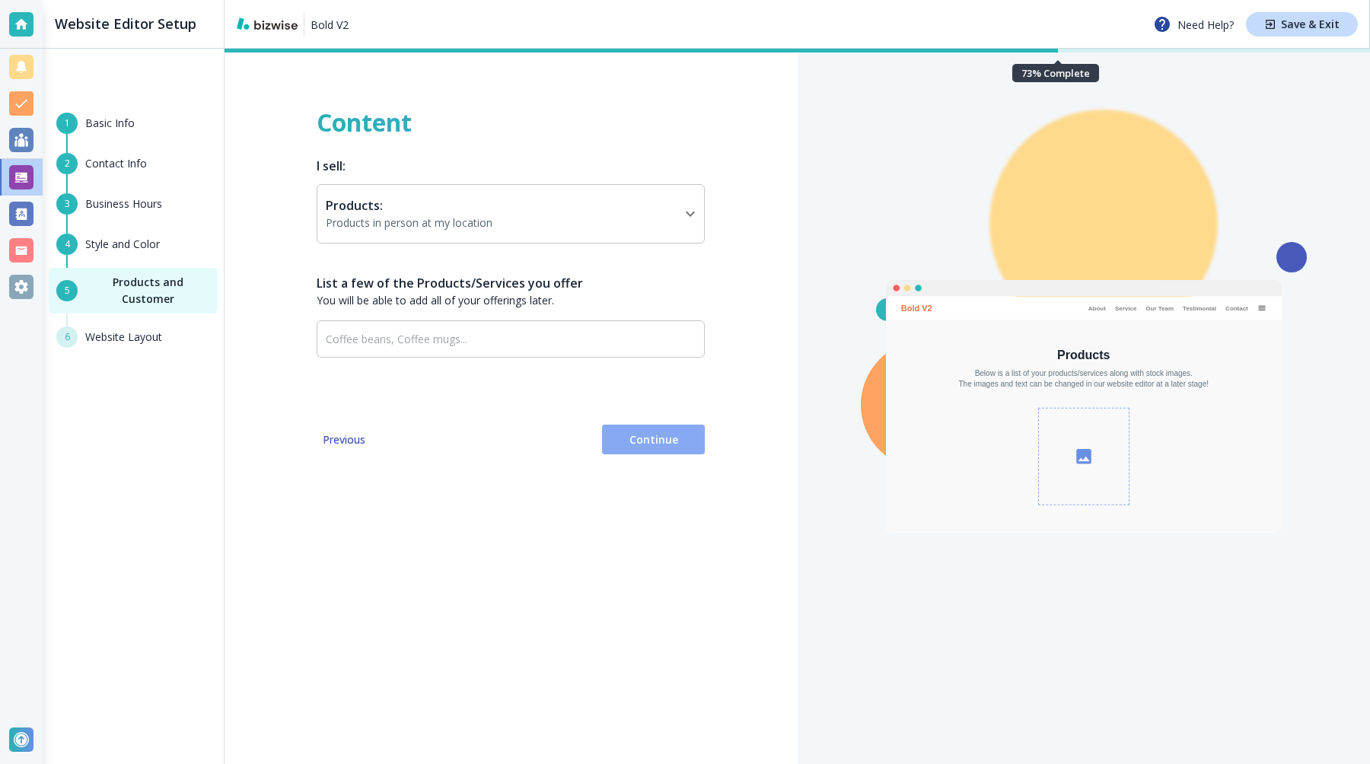
click at [643, 430] on button "Continue" at bounding box center [653, 440] width 103 height 30
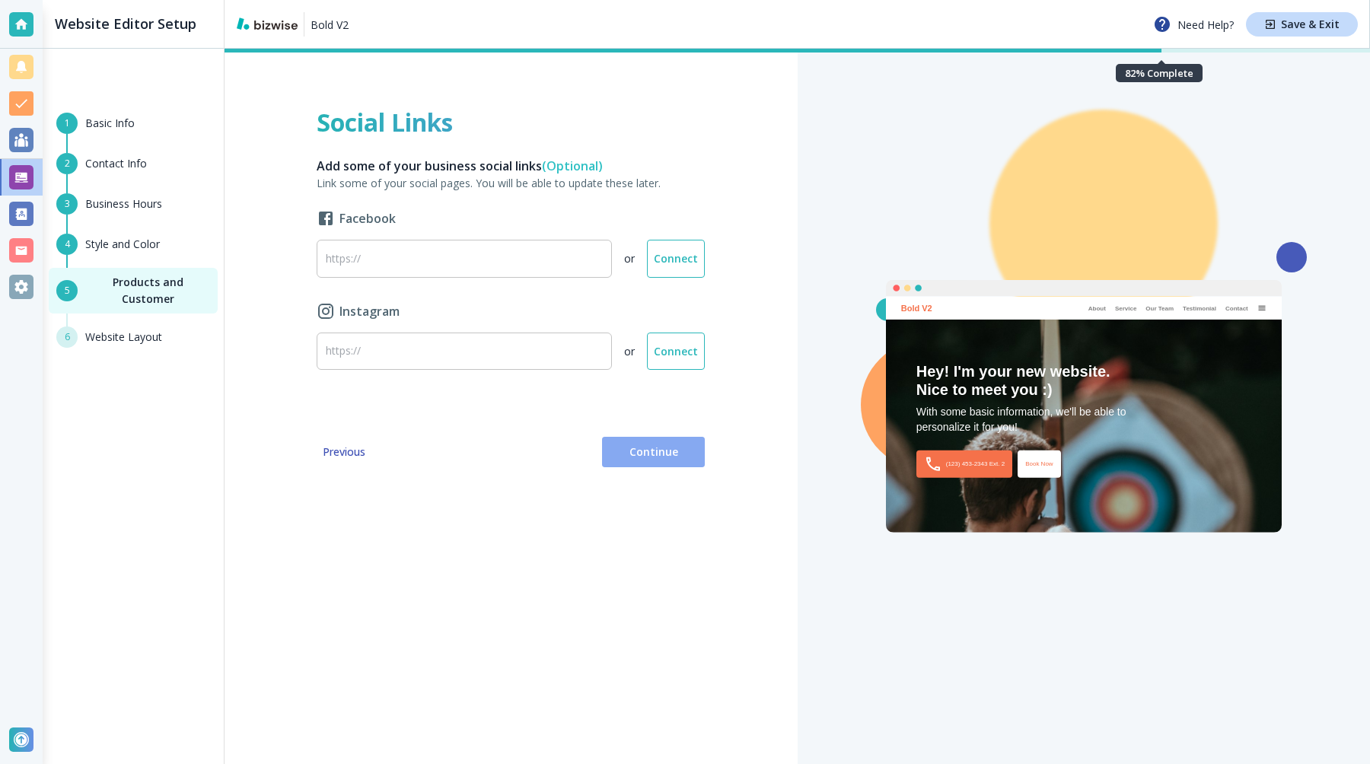
click at [649, 454] on span "Continue" at bounding box center [653, 451] width 78 height 15
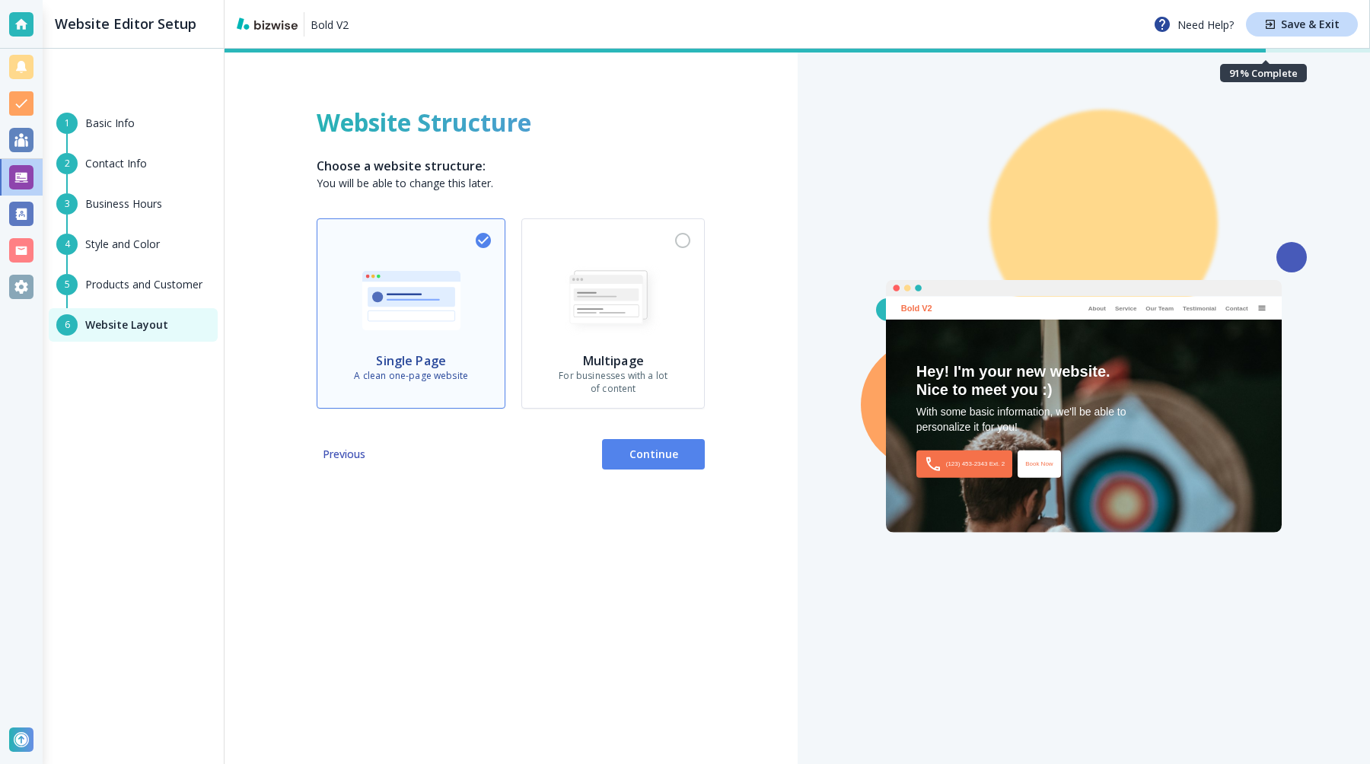
click at [639, 387] on p "For businesses with a lot of content" at bounding box center [612, 383] width 109 height 26
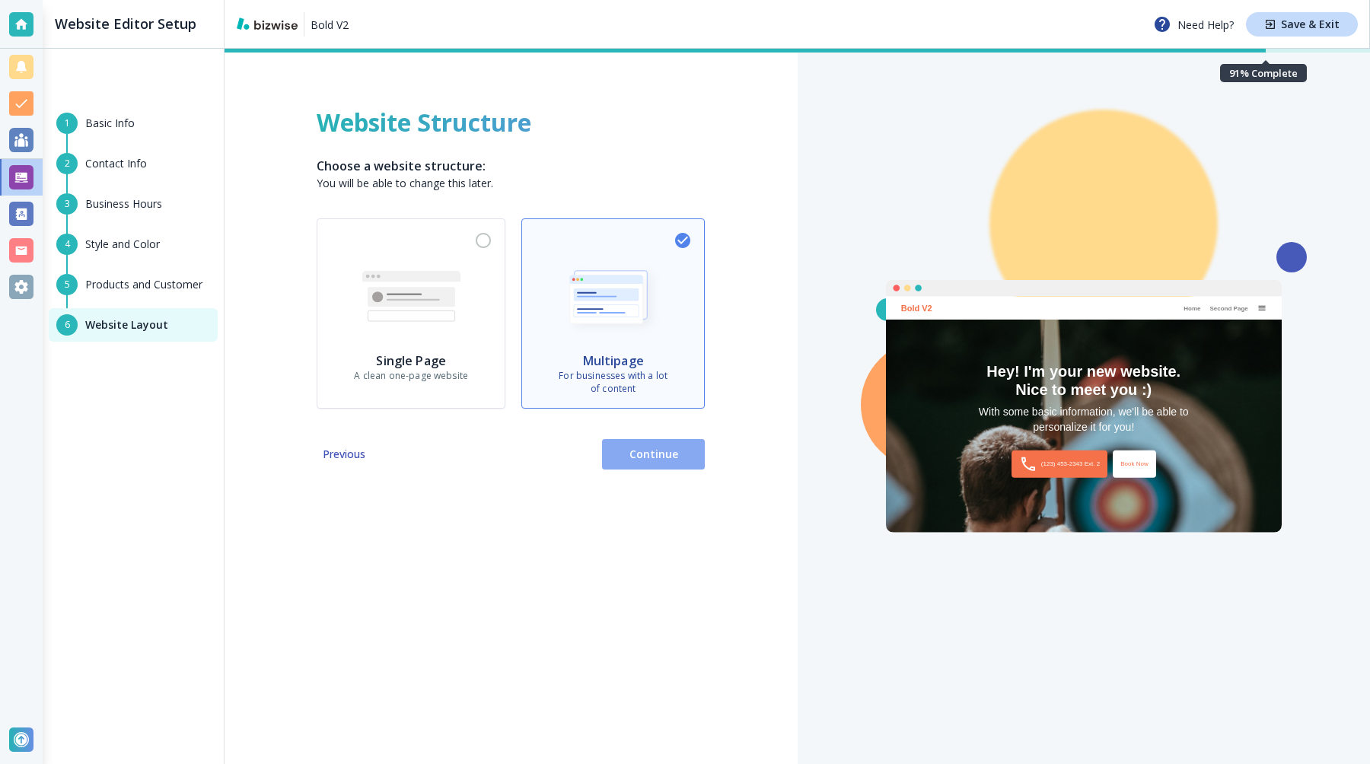
click at [641, 450] on span "Continue" at bounding box center [653, 454] width 78 height 15
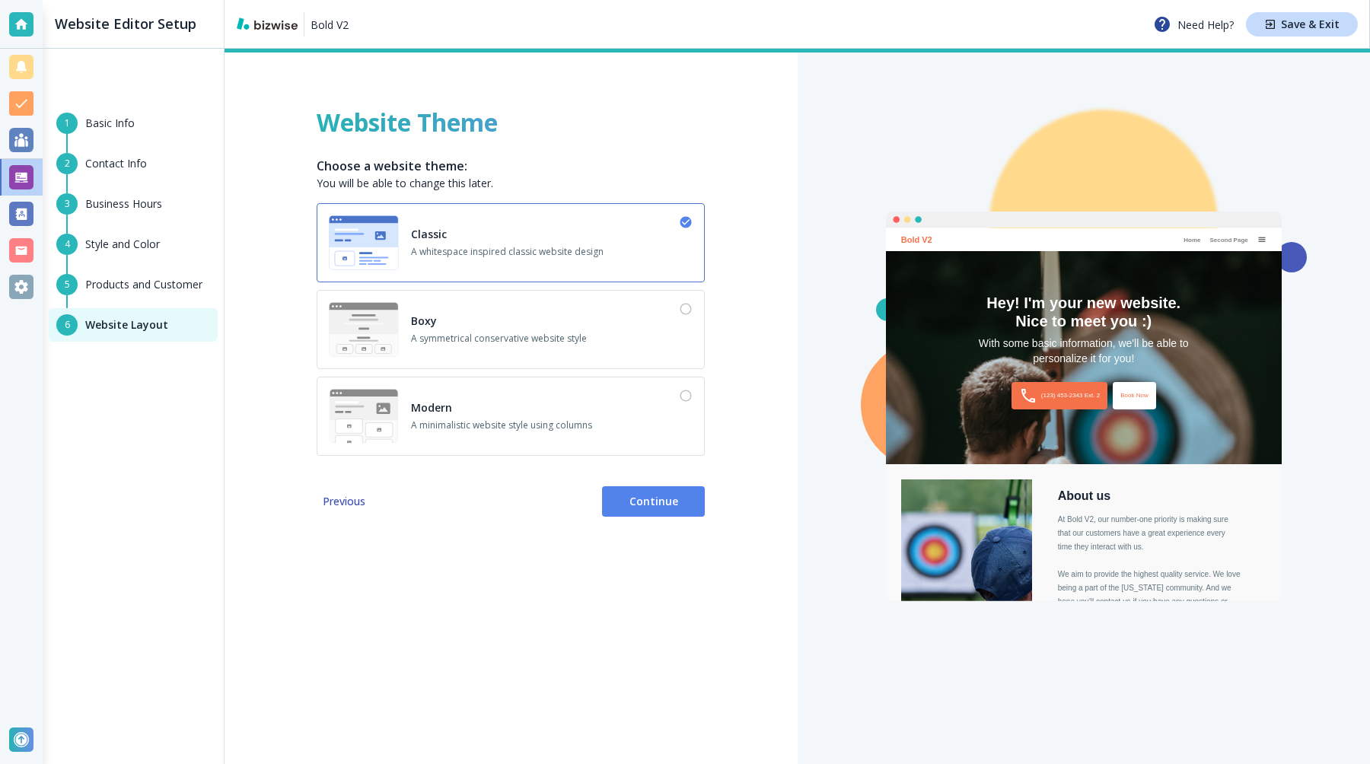
click at [653, 513] on button "Continue" at bounding box center [653, 501] width 103 height 30
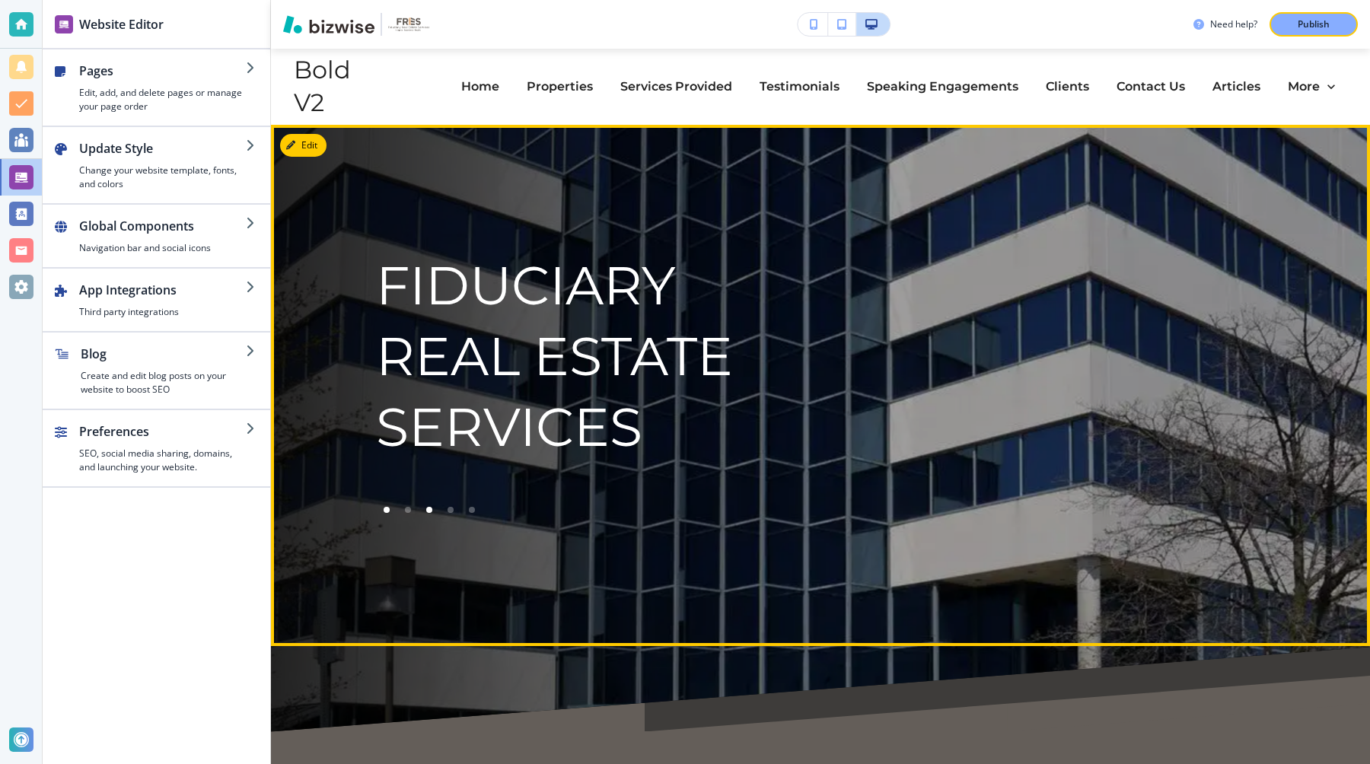
click at [425, 507] on div at bounding box center [428, 509] width 21 height 21
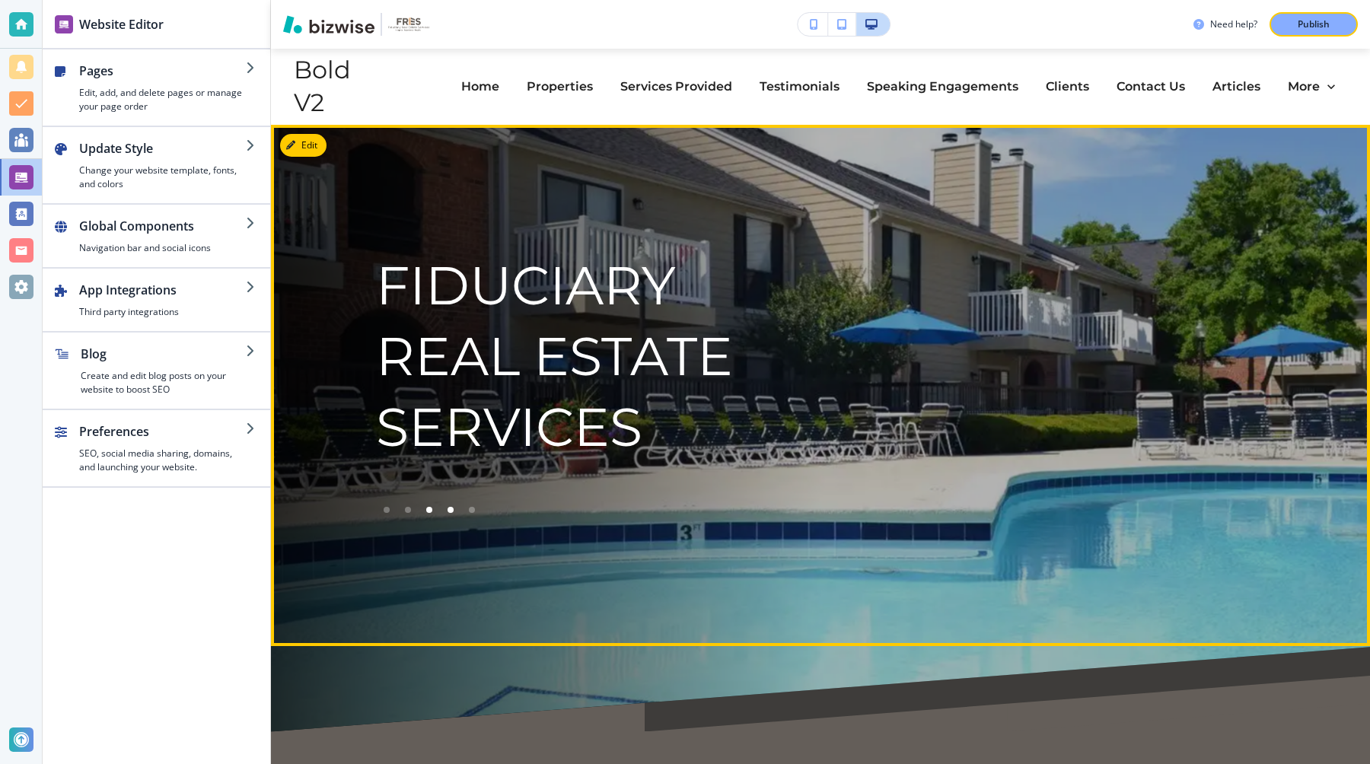
click at [441, 507] on div at bounding box center [450, 509] width 21 height 21
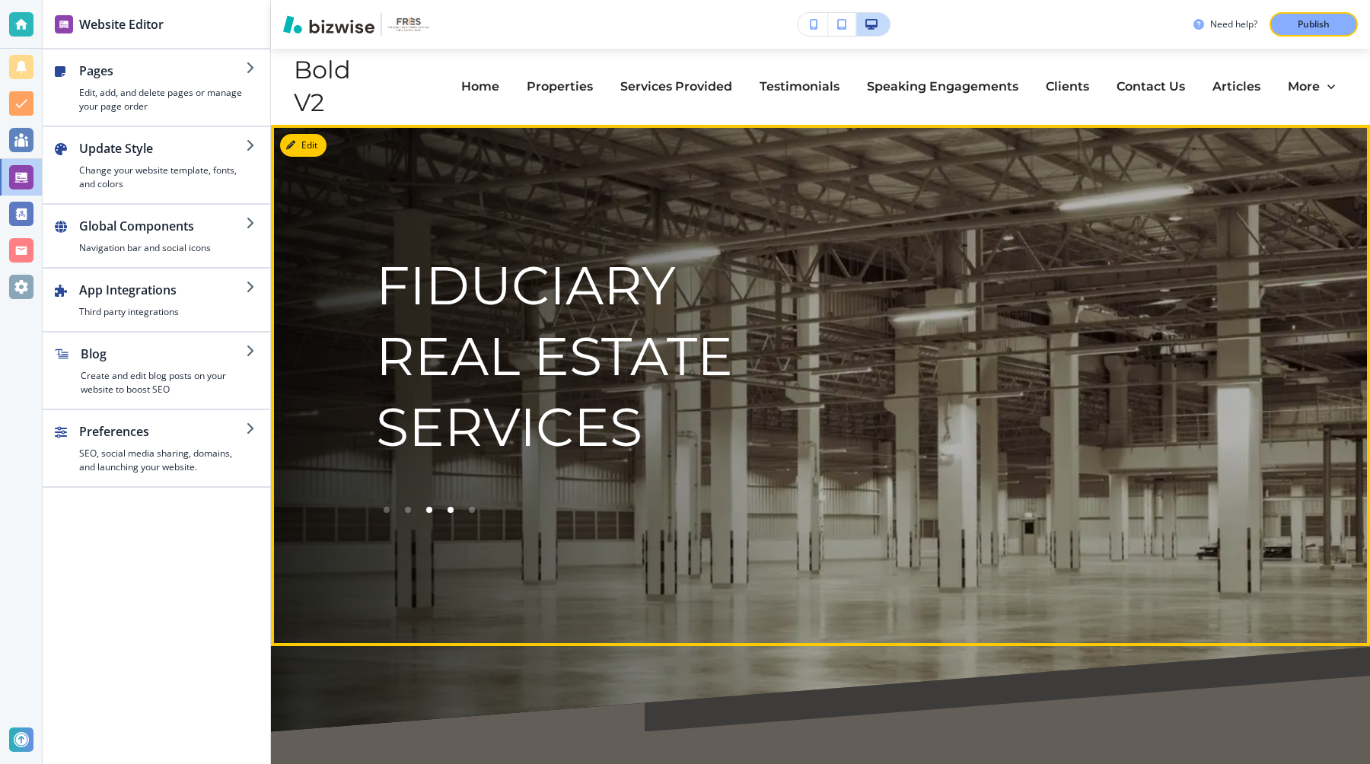
click at [456, 507] on div at bounding box center [450, 509] width 21 height 21
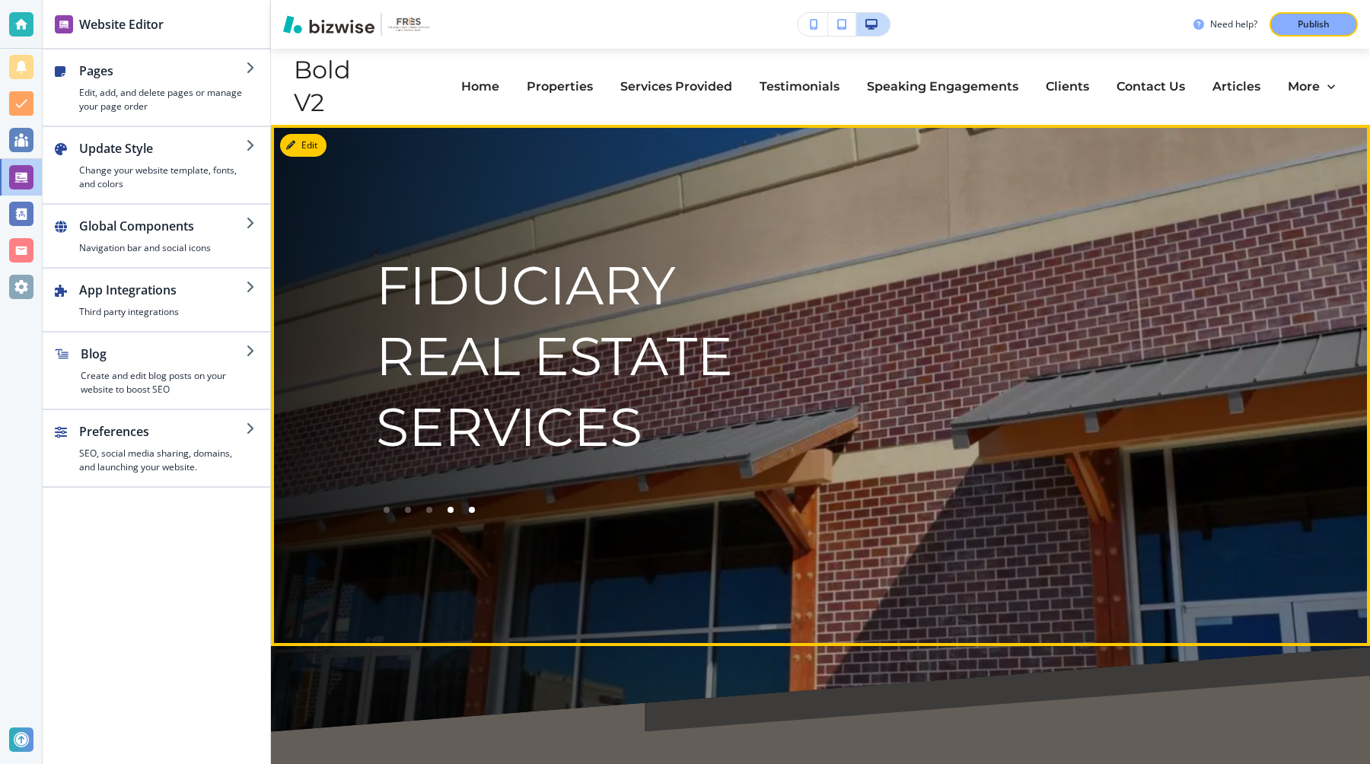
click at [471, 507] on div at bounding box center [472, 510] width 6 height 6
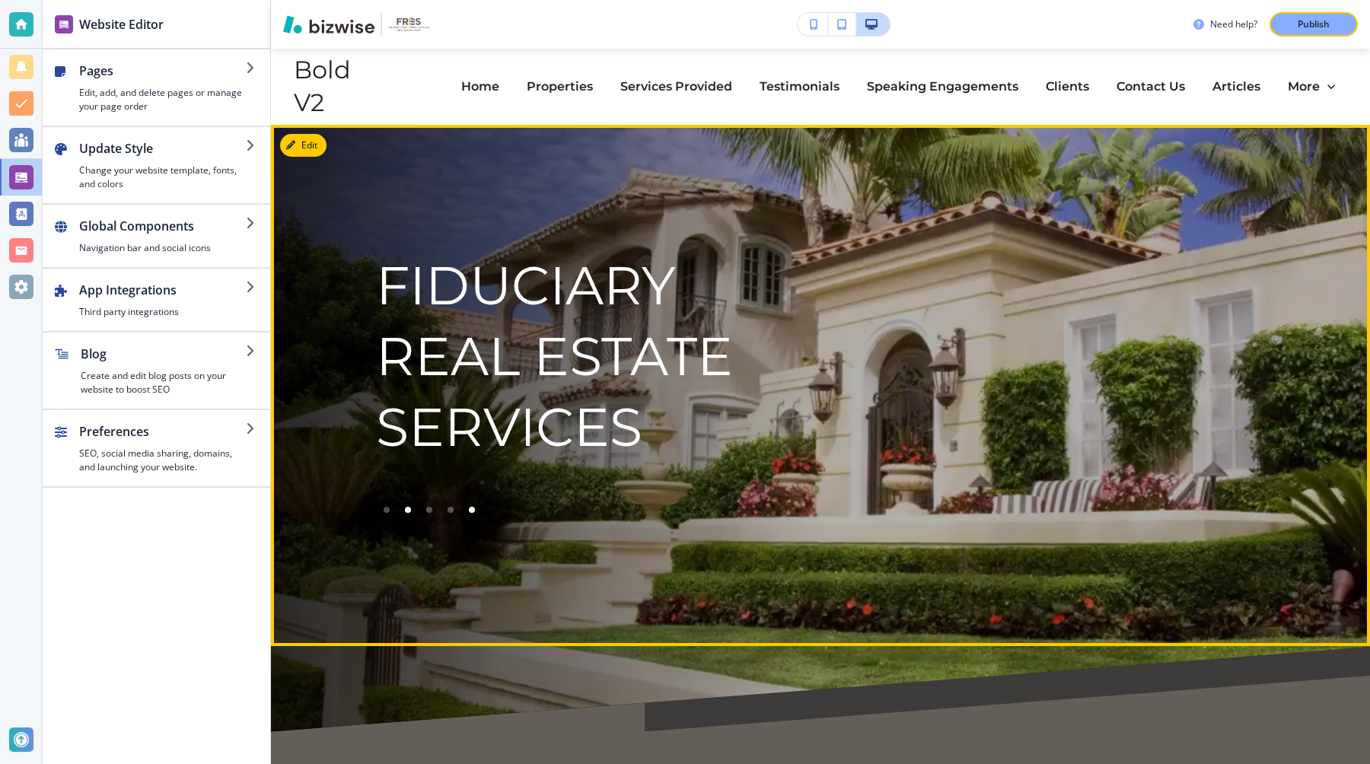
click at [407, 510] on div at bounding box center [408, 510] width 6 height 6
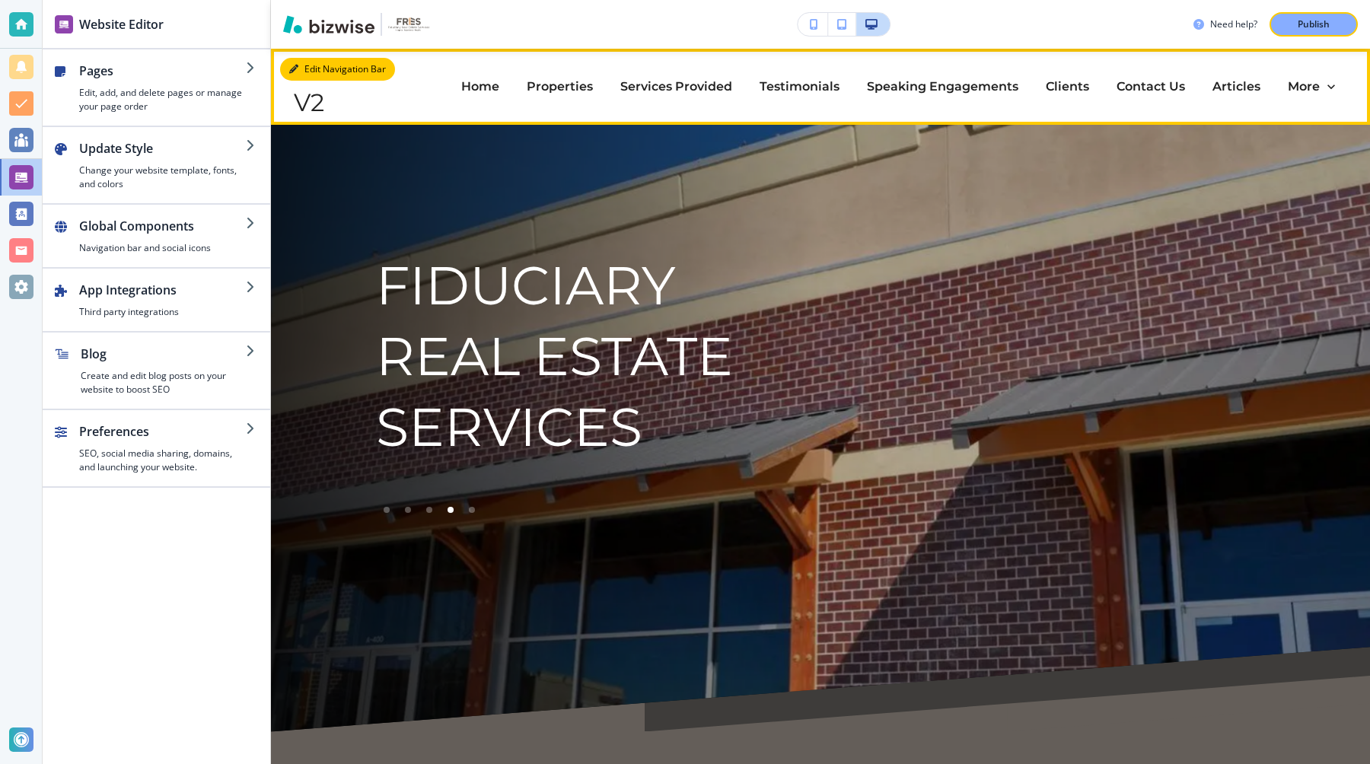
click at [318, 66] on button "Edit Navigation Bar" at bounding box center [337, 69] width 115 height 23
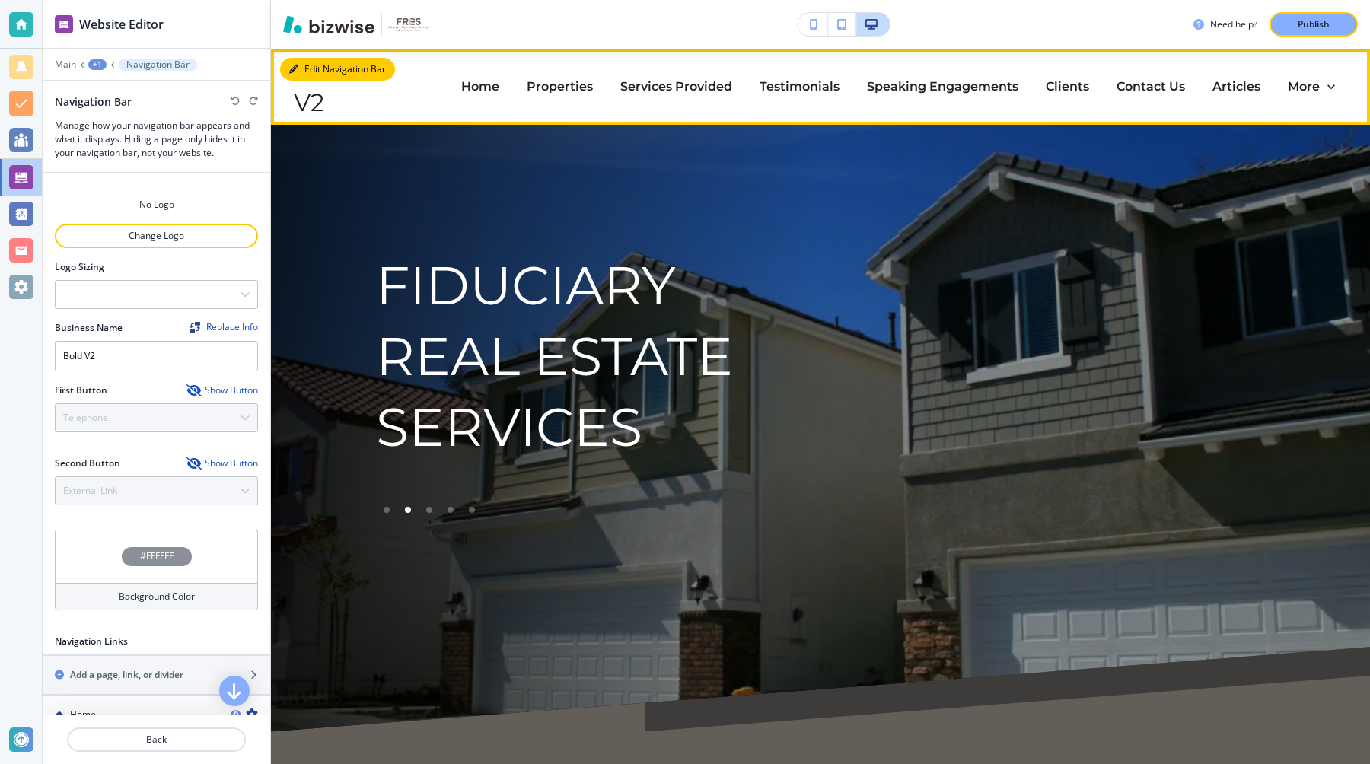
click at [296, 73] on icon "button" at bounding box center [293, 69] width 9 height 9
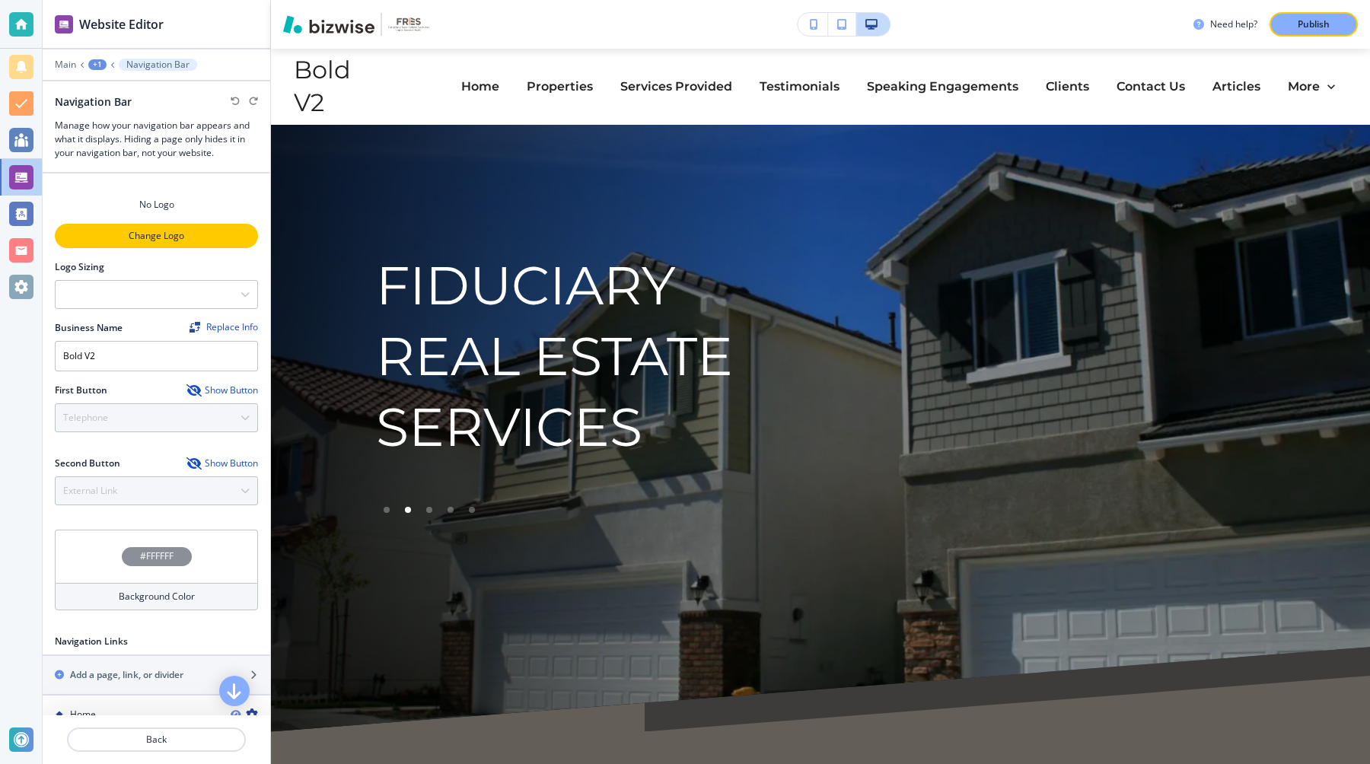
click at [137, 235] on p "Change Logo" at bounding box center [156, 236] width 200 height 14
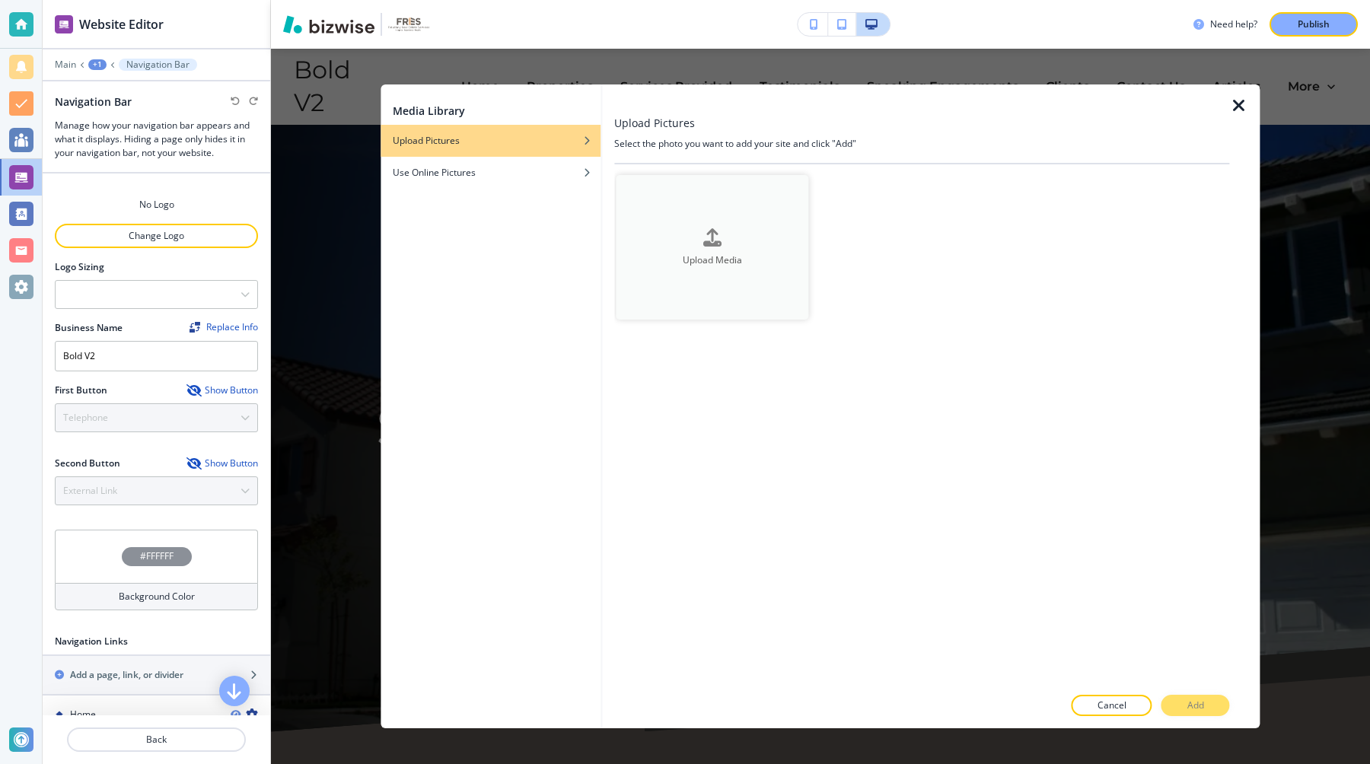
click at [737, 252] on div "button" at bounding box center [712, 250] width 192 height 6
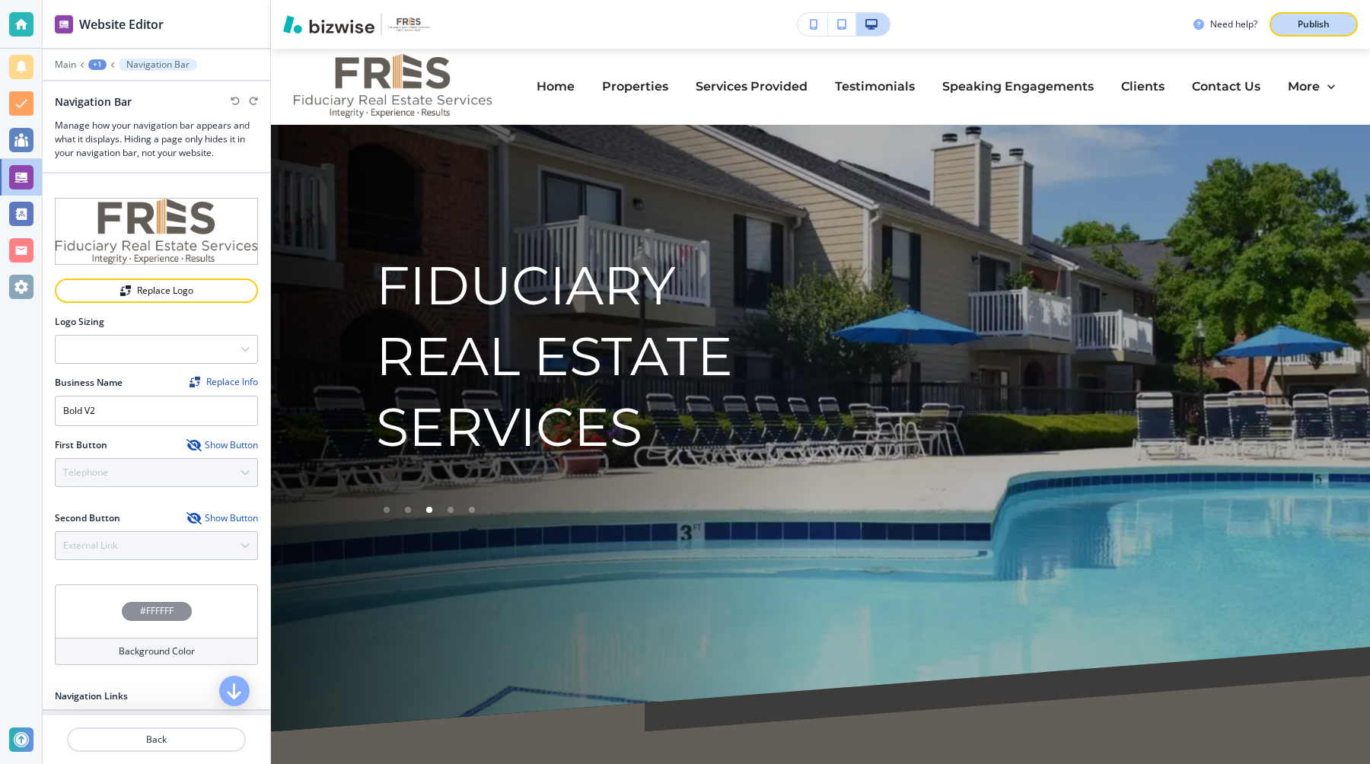
click at [1321, 24] on p "Publish" at bounding box center [1313, 24] width 32 height 14
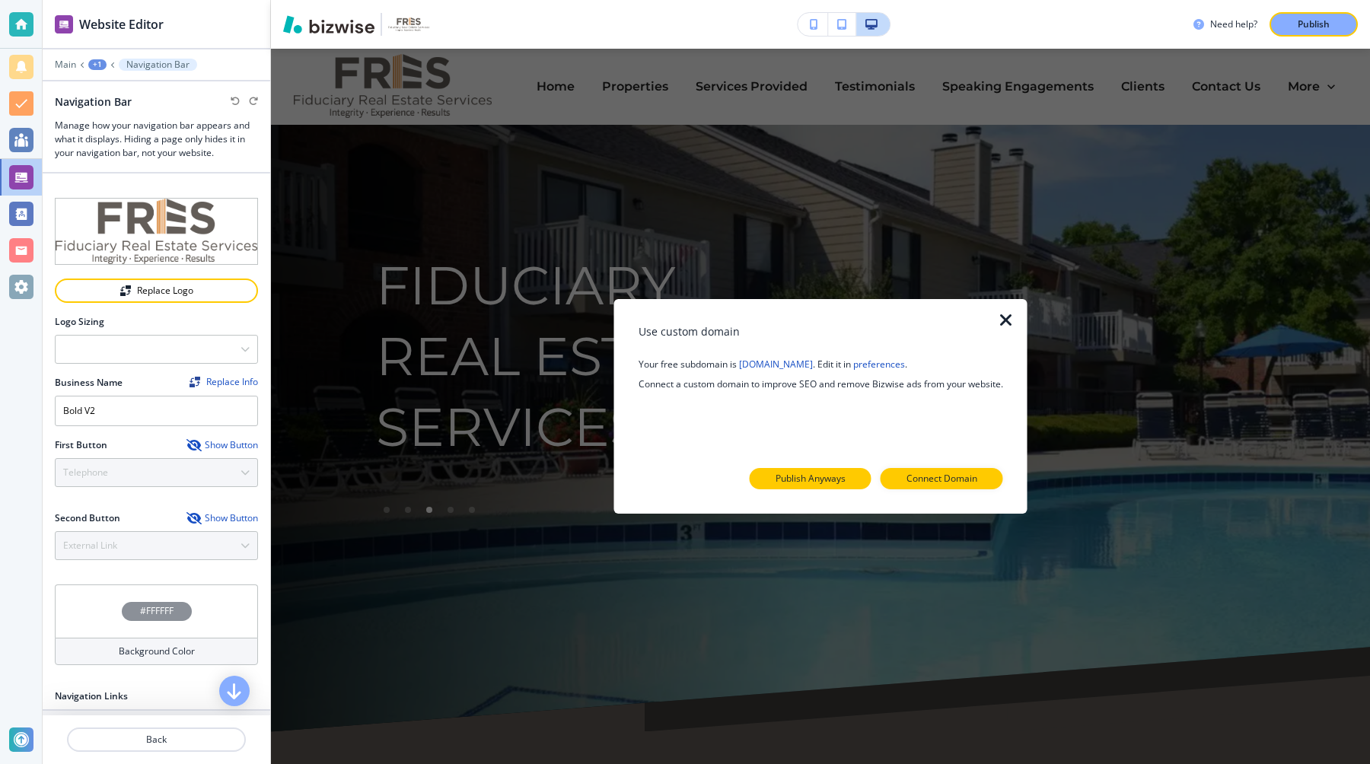
click at [821, 478] on p "Publish Anyways" at bounding box center [810, 479] width 70 height 14
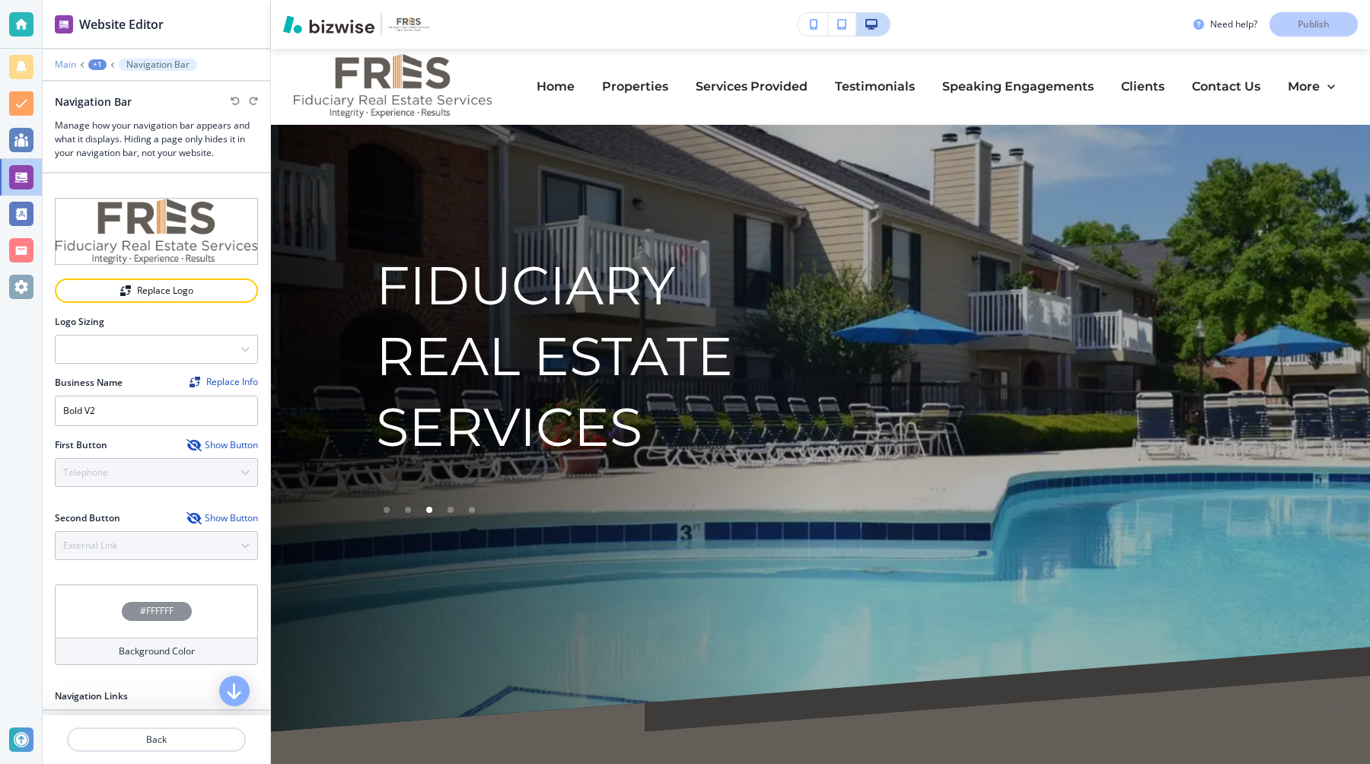
click at [64, 62] on p "Main" at bounding box center [65, 64] width 21 height 11
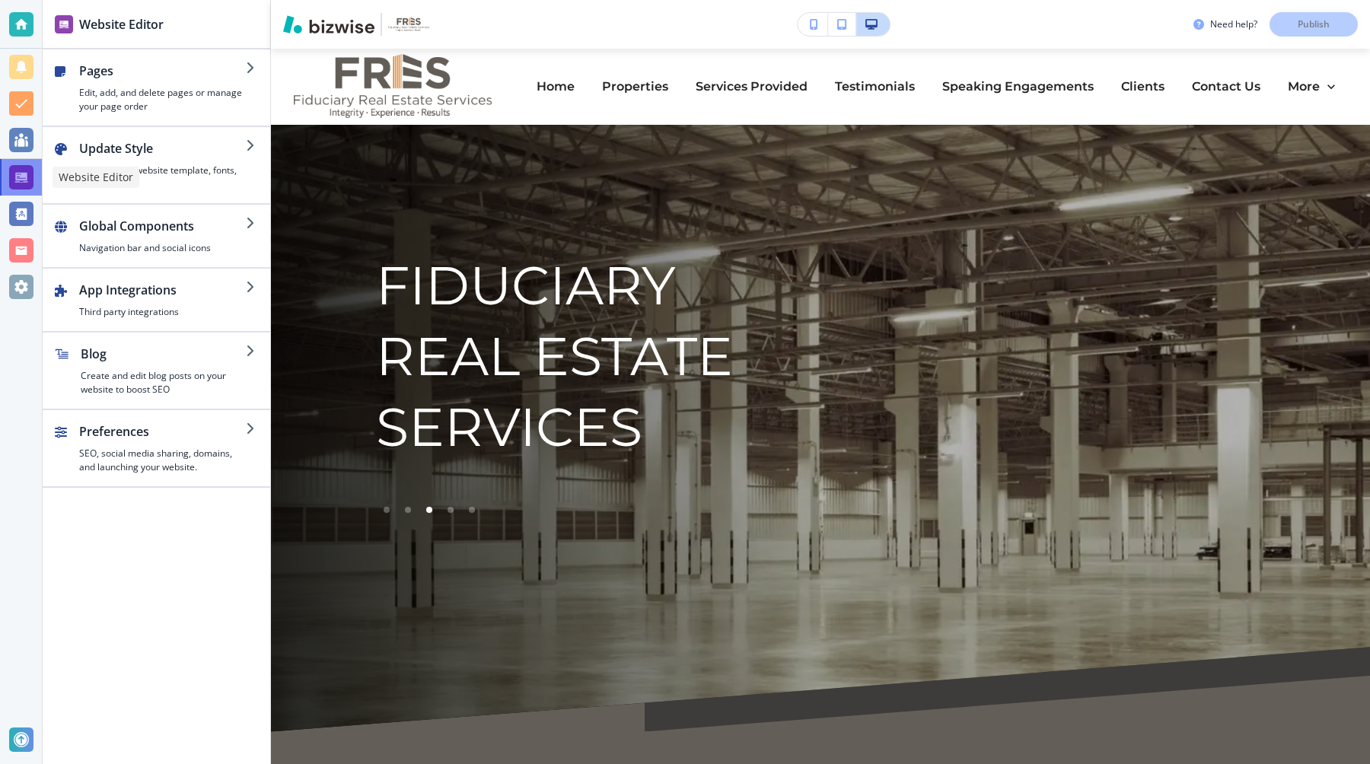
click at [27, 177] on div at bounding box center [21, 177] width 24 height 24
click at [27, 291] on div at bounding box center [21, 287] width 24 height 24
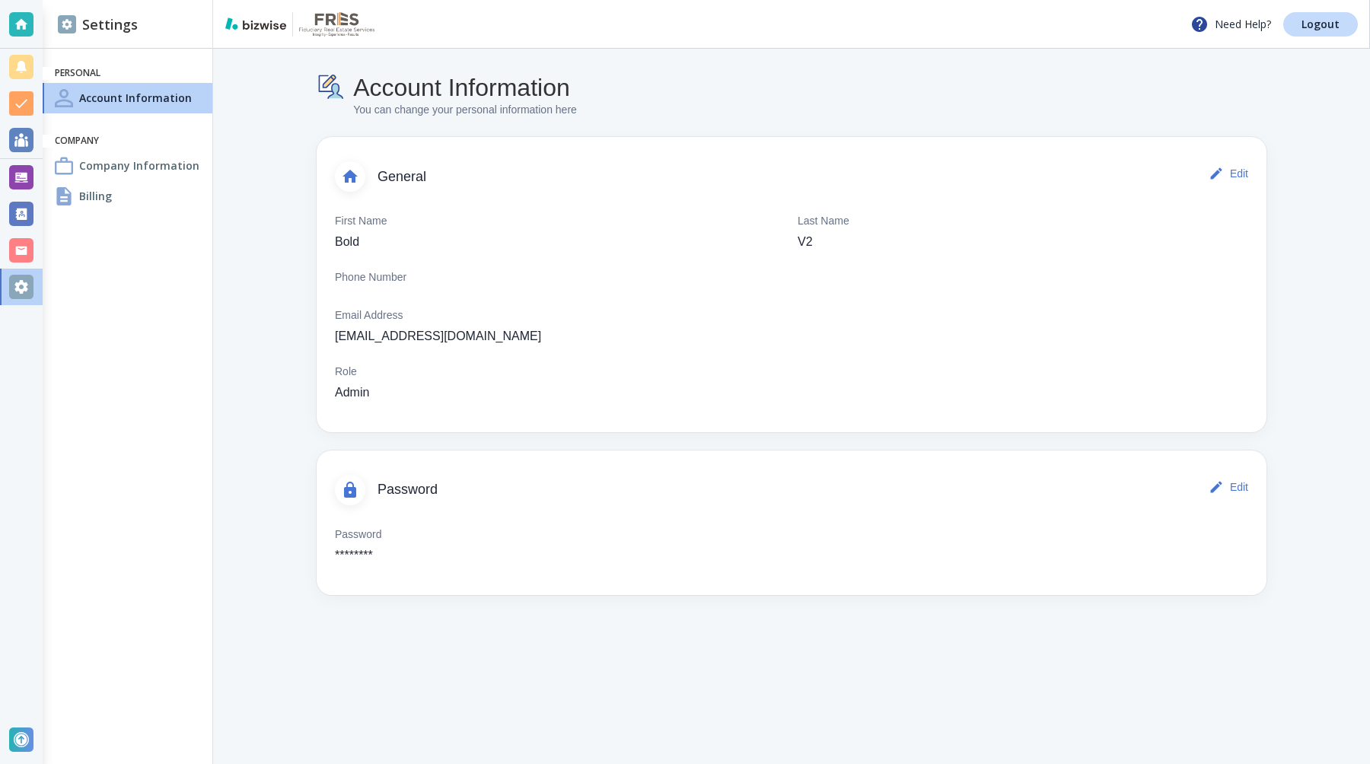
click at [939, 124] on div "Account Information You can change your personal information here General Edit …" at bounding box center [792, 334] width 950 height 522
click at [1320, 28] on p "Logout" at bounding box center [1320, 24] width 38 height 11
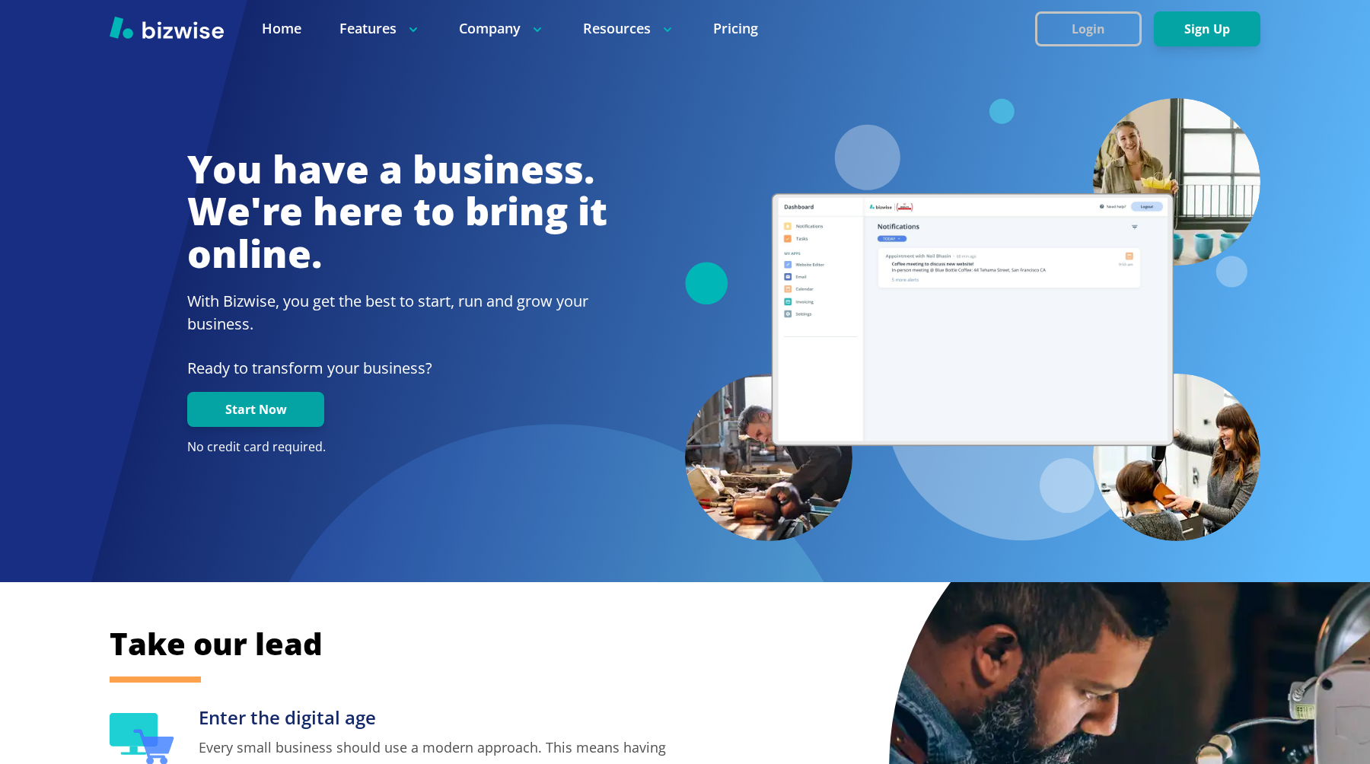
click at [1118, 23] on button "Login" at bounding box center [1088, 28] width 107 height 35
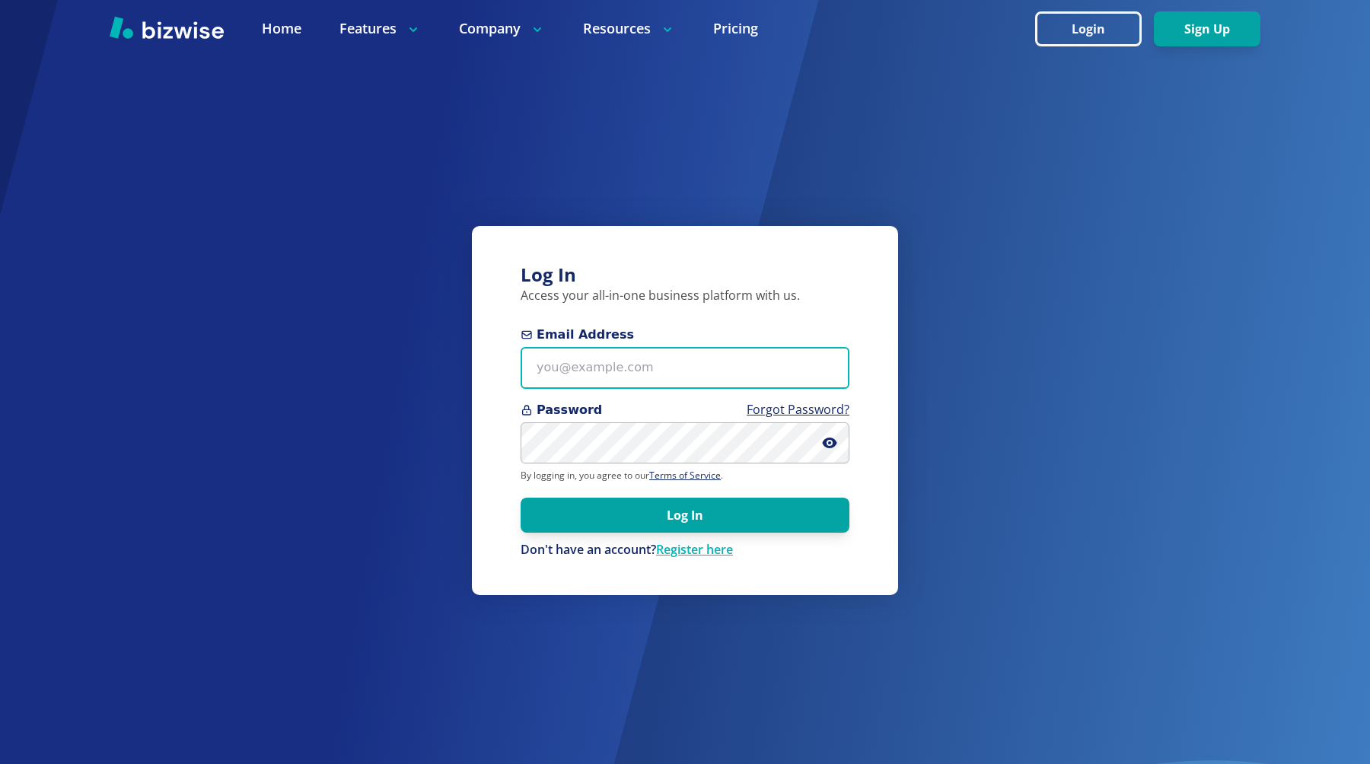
click at [646, 359] on input "Email Address" at bounding box center [684, 368] width 329 height 42
click at [620, 368] on input "chemar+boldv2@bizwise.com" at bounding box center [684, 368] width 329 height 42
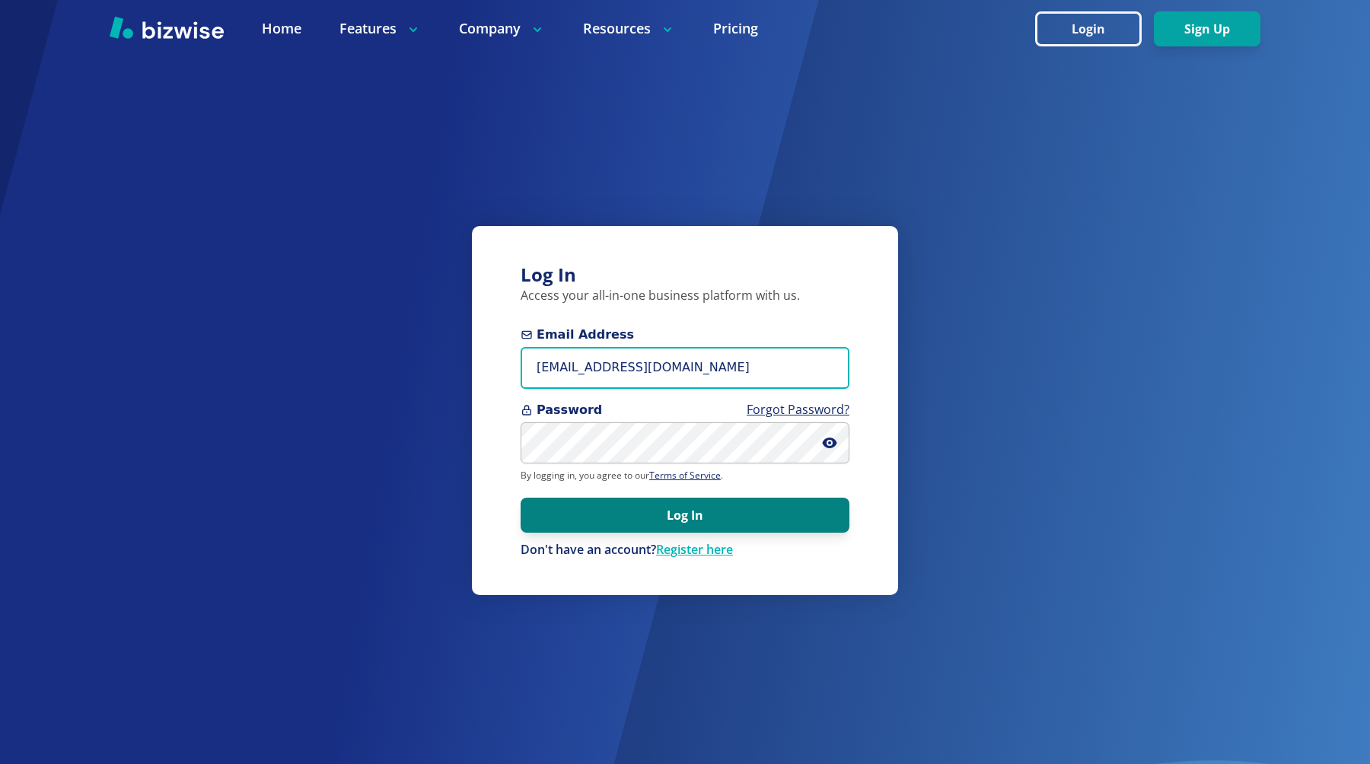
type input "chemar+bold1@bizwise.com"
click at [591, 517] on button "Log In" at bounding box center [684, 515] width 329 height 35
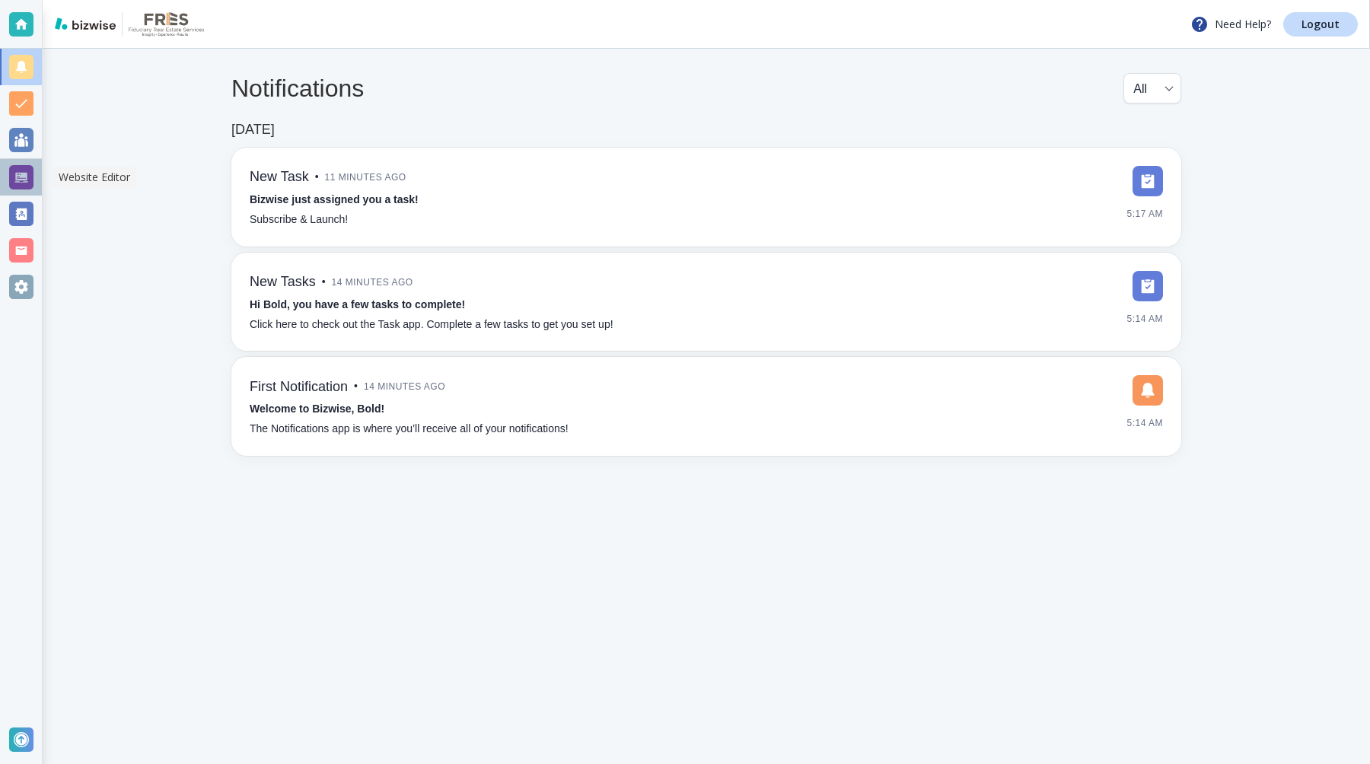
click at [27, 179] on div at bounding box center [21, 177] width 24 height 24
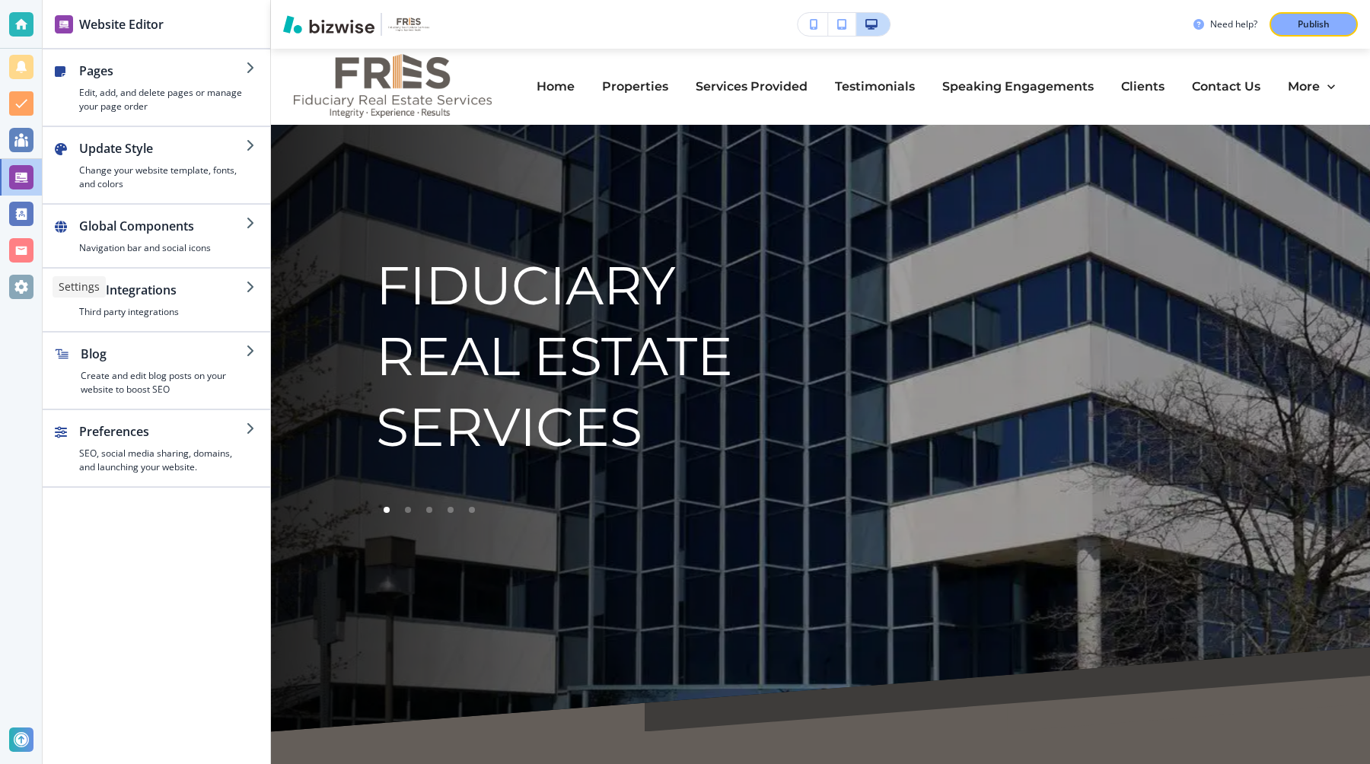
click at [13, 284] on div at bounding box center [21, 287] width 24 height 24
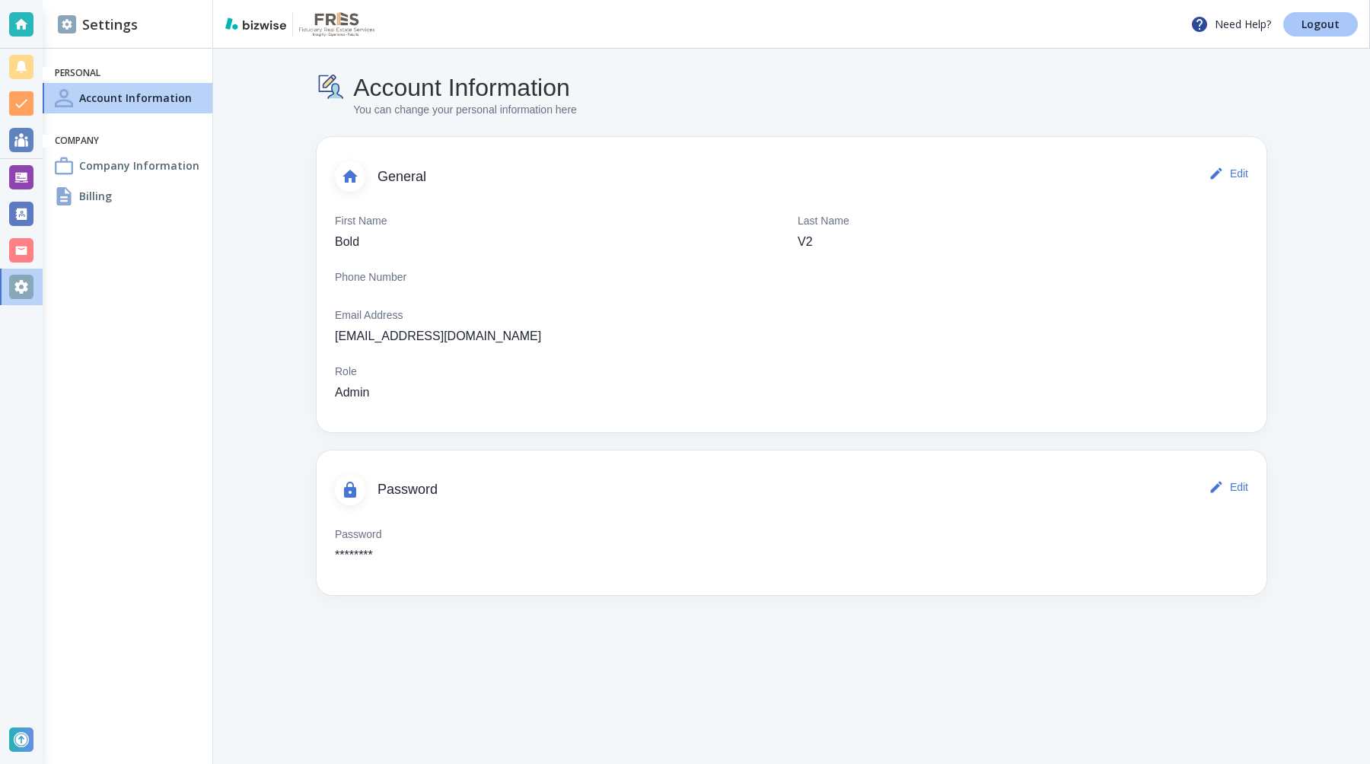
click at [1335, 28] on p "Logout" at bounding box center [1320, 24] width 38 height 11
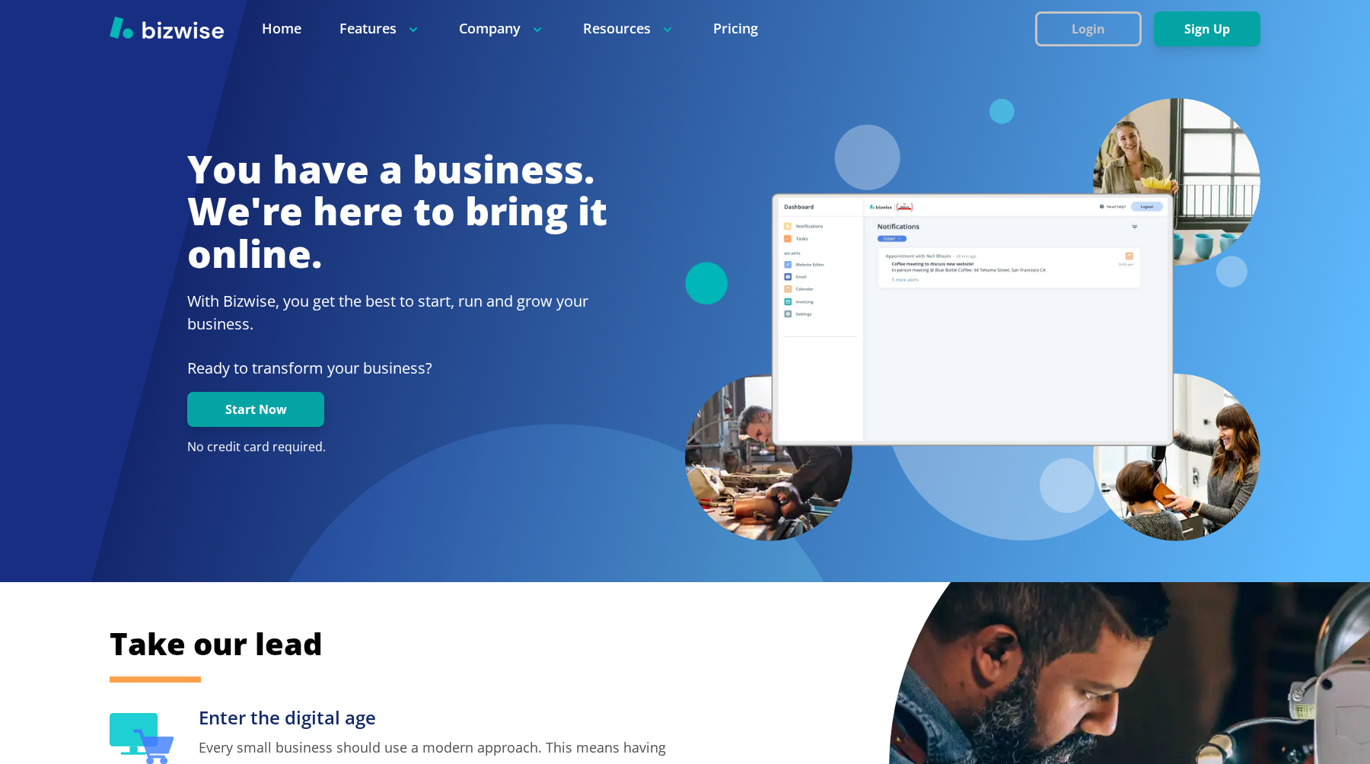
click at [1095, 24] on button "Login" at bounding box center [1088, 28] width 107 height 35
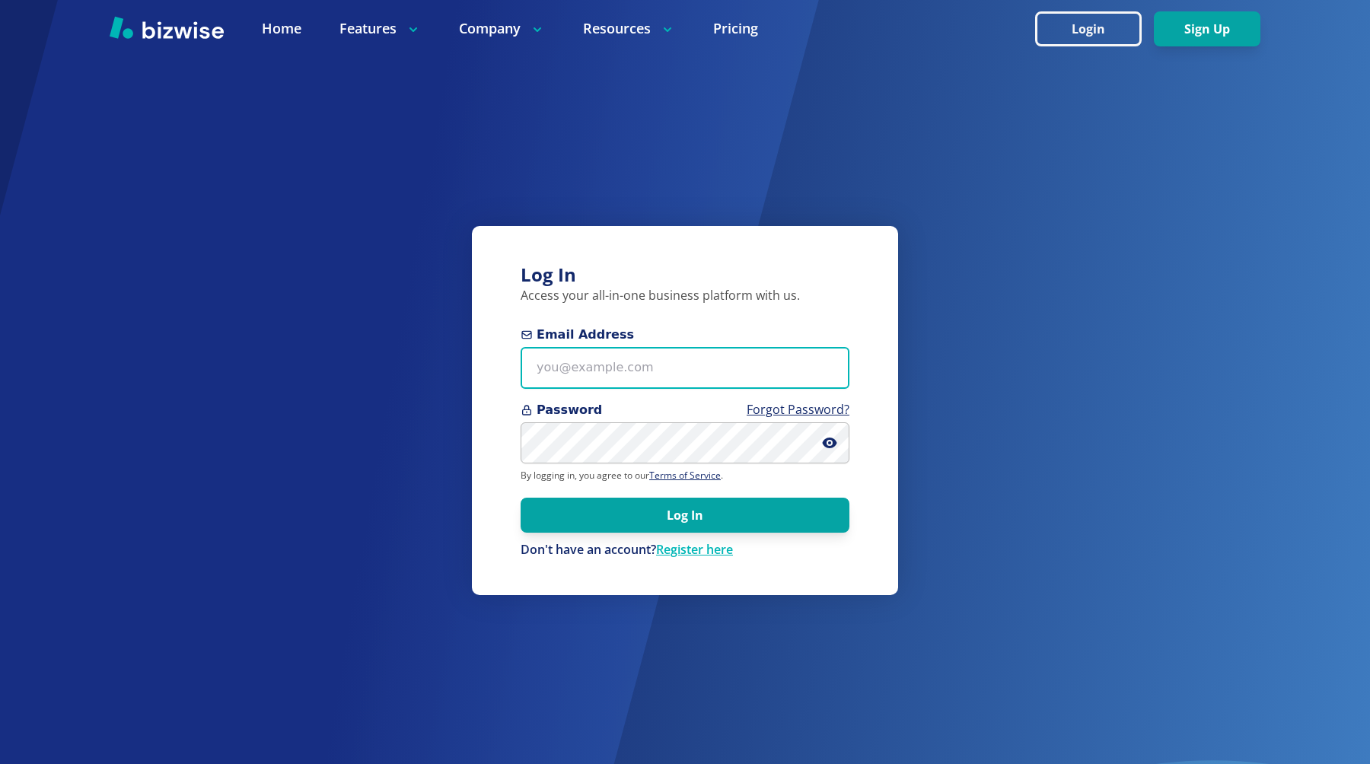
click at [589, 364] on input "Email Address" at bounding box center [684, 368] width 329 height 42
type input "[EMAIL_ADDRESS][DOMAIN_NAME]"
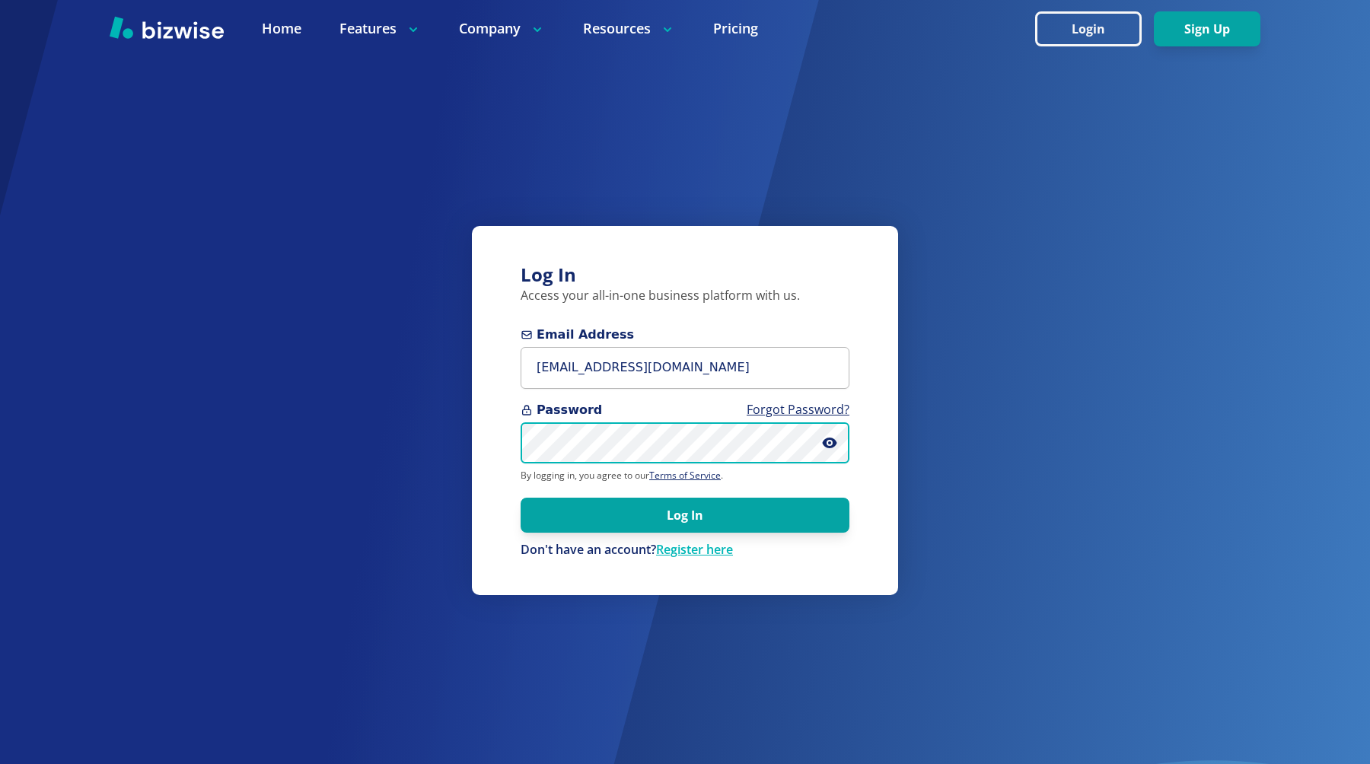
click at [520, 498] on button "Log In" at bounding box center [684, 515] width 329 height 35
